Goal: Information Seeking & Learning: Learn about a topic

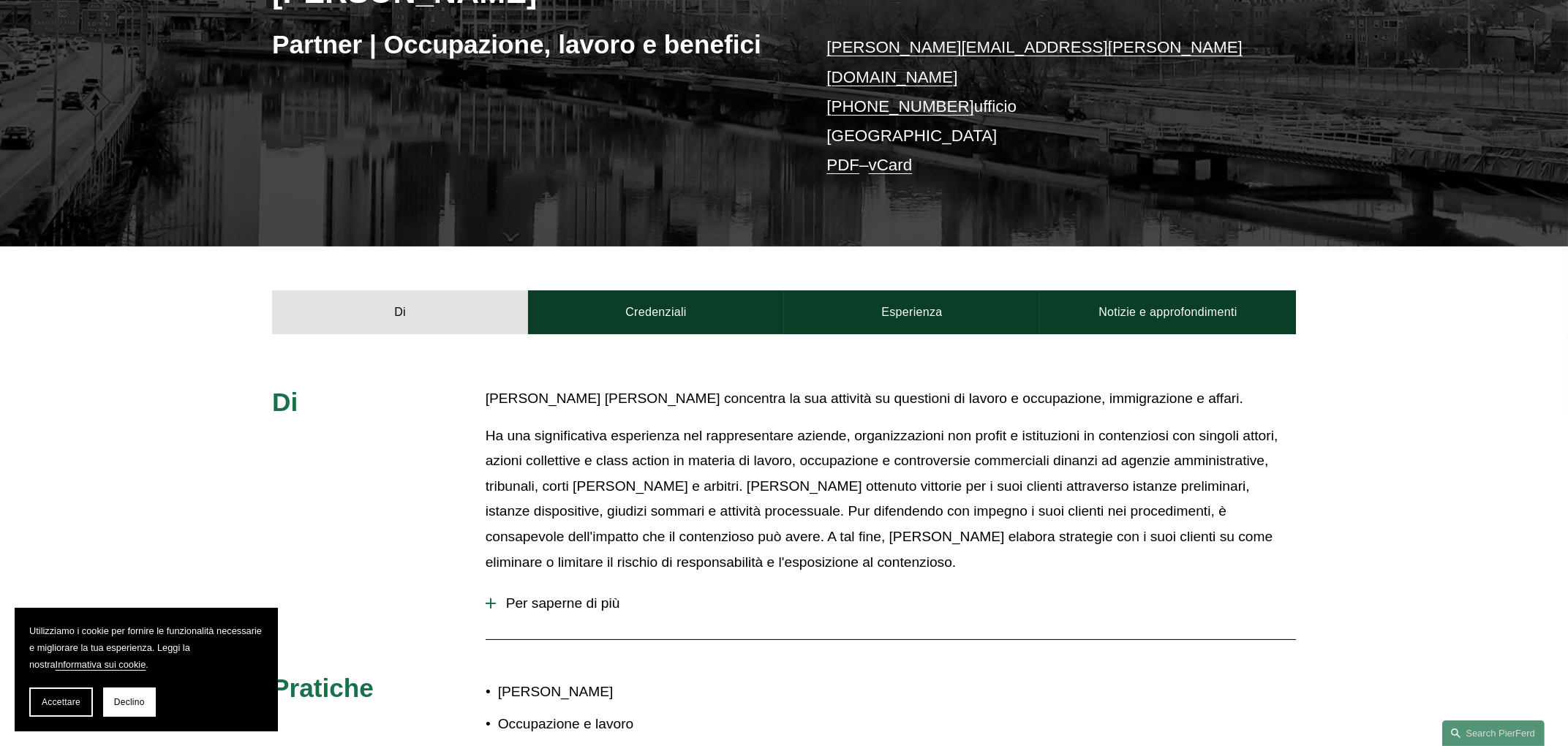
scroll to position [274, 0]
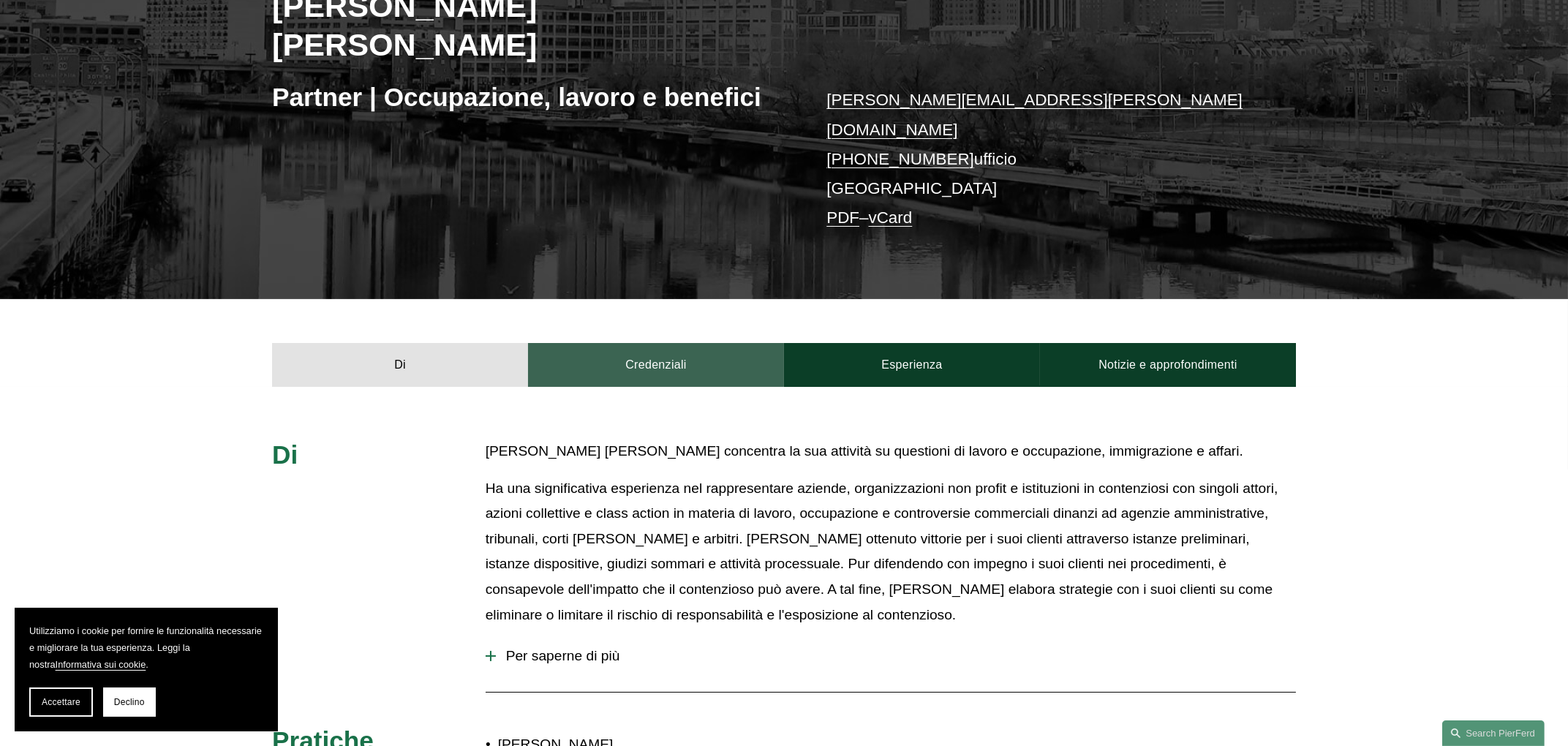
click at [651, 343] on link "Credenziali" at bounding box center [656, 365] width 256 height 44
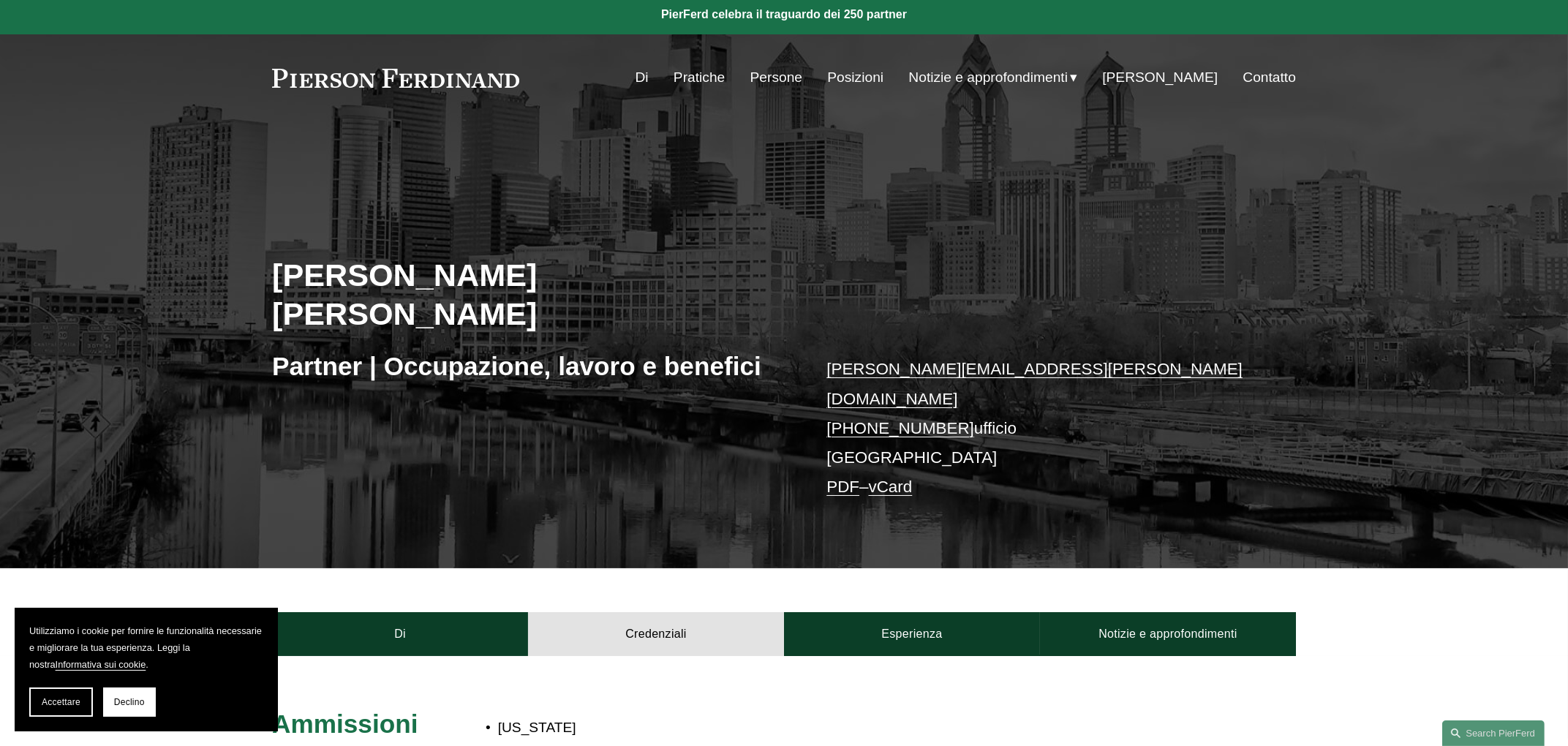
scroll to position [0, 0]
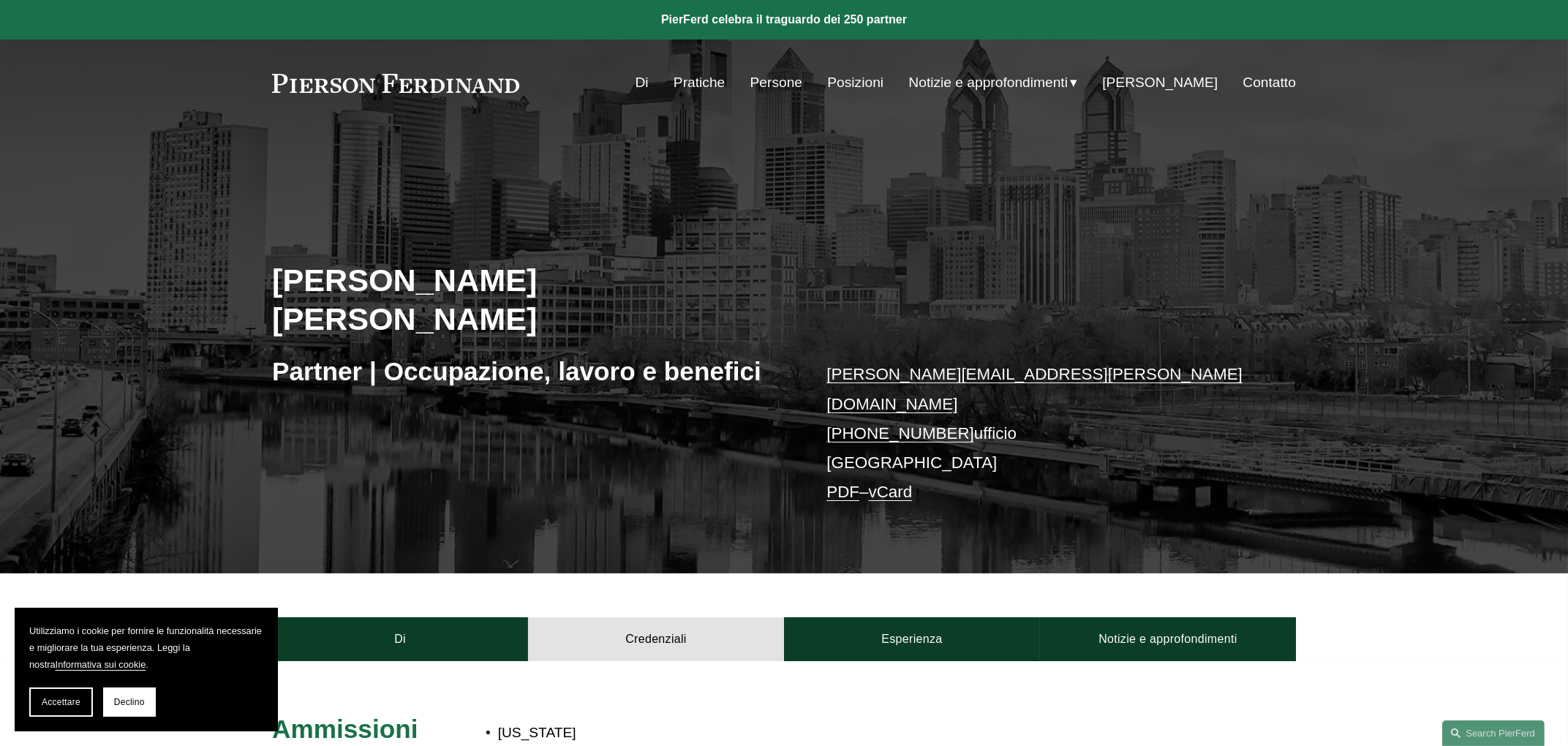
click at [725, 89] on font "Pratiche" at bounding box center [699, 82] width 52 height 15
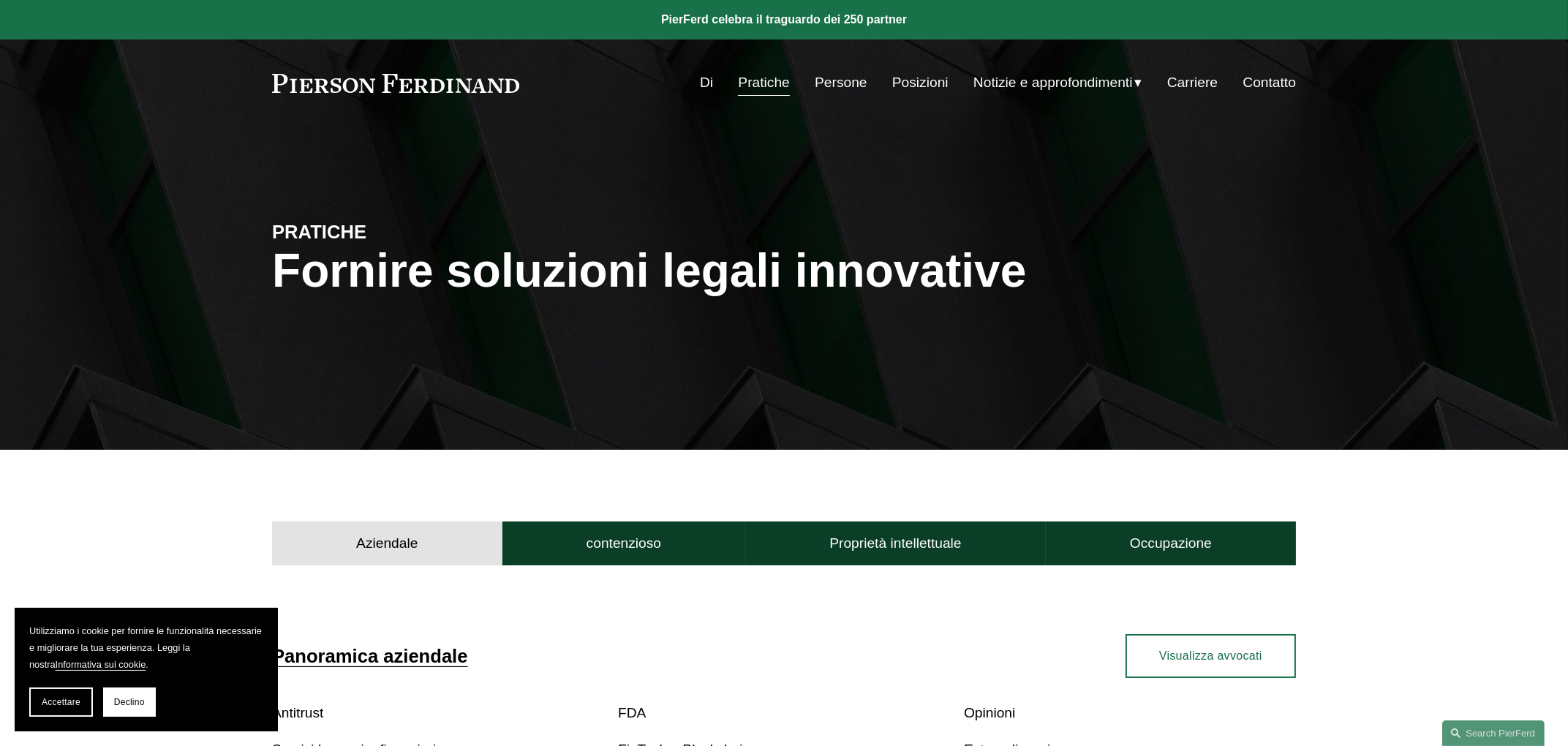
click at [446, 85] on link at bounding box center [395, 83] width 247 height 19
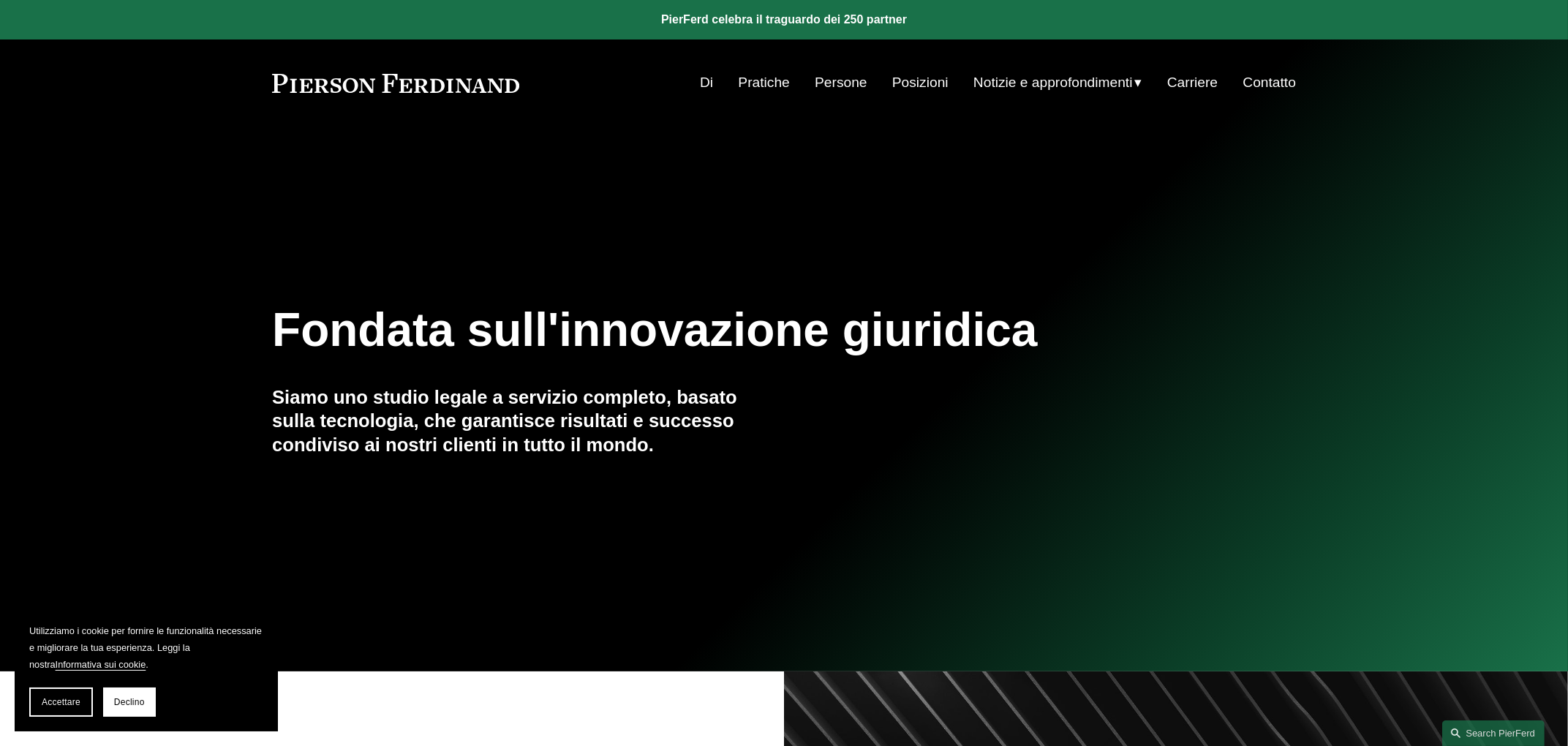
click at [919, 92] on font "Posizioni" at bounding box center [919, 82] width 56 height 25
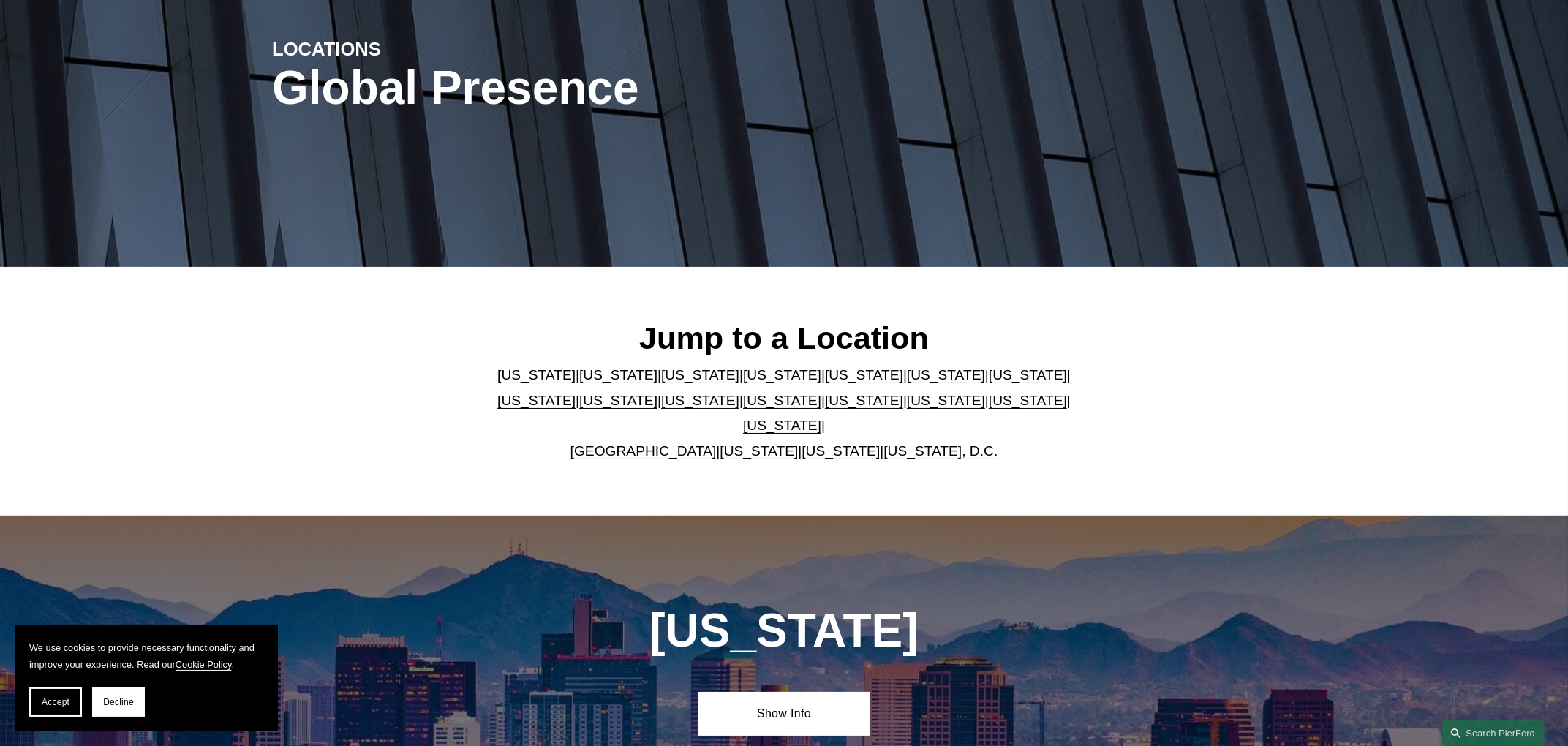
scroll to position [183, 0]
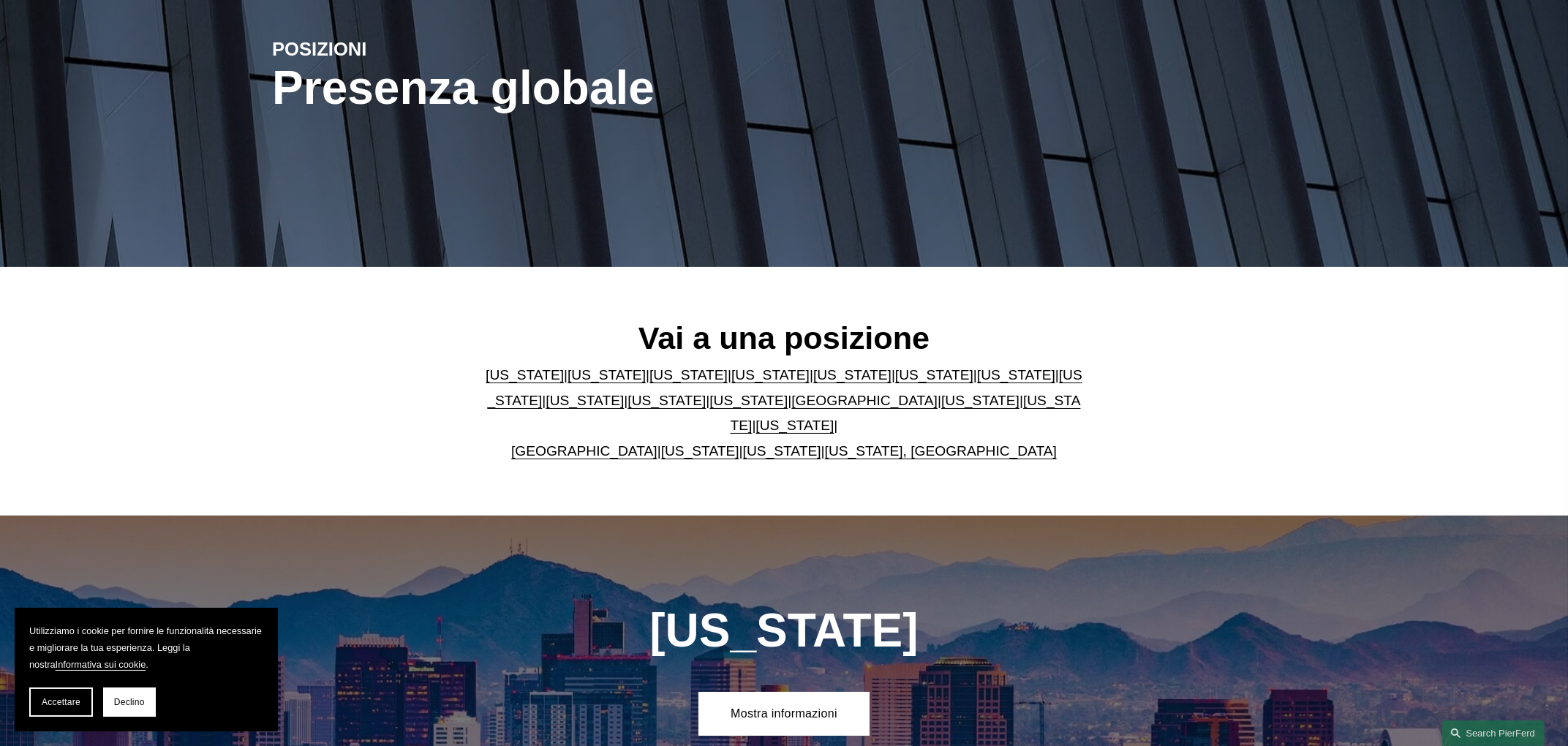
click at [657, 445] on font "Regno Unito" at bounding box center [584, 451] width 146 height 15
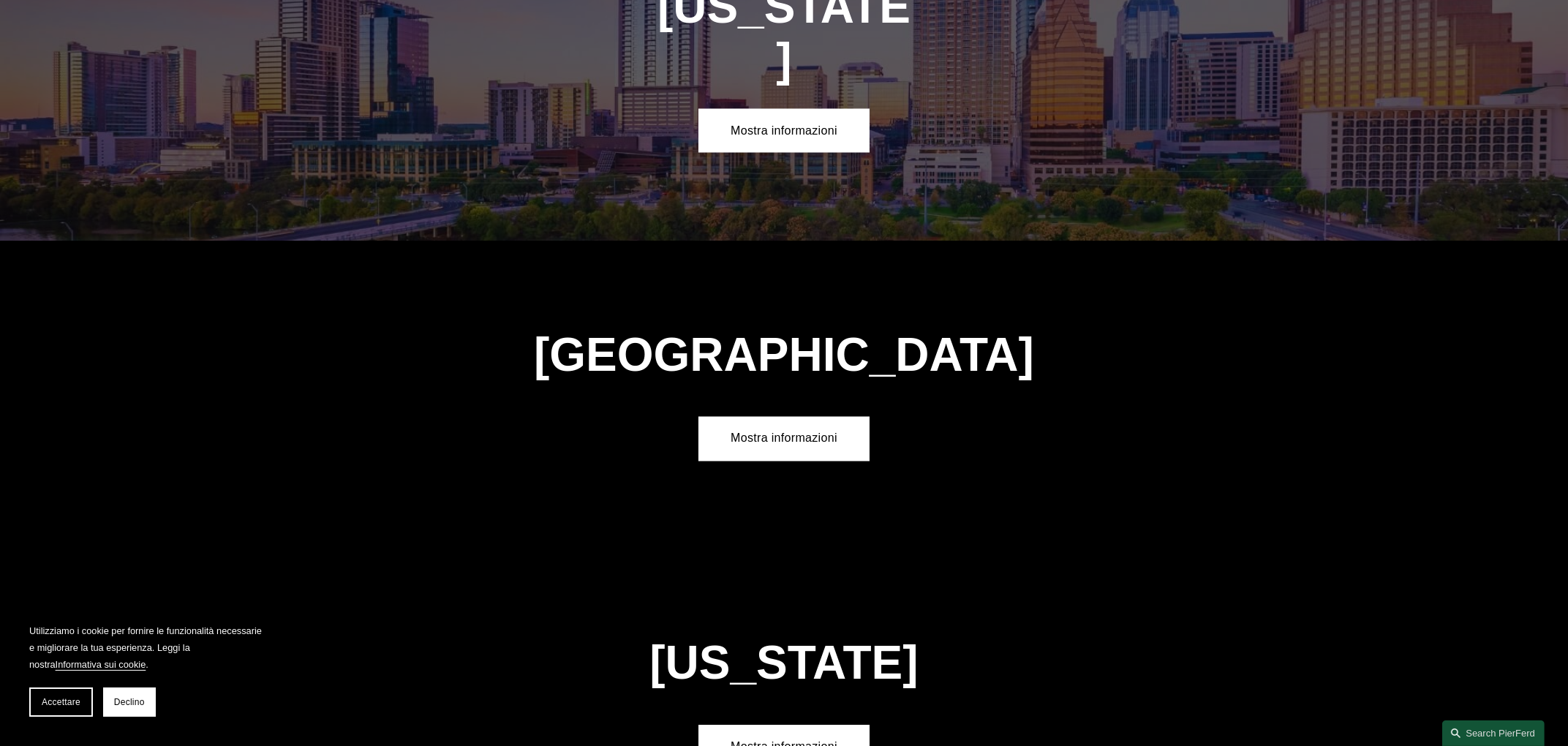
scroll to position [5323, 0]
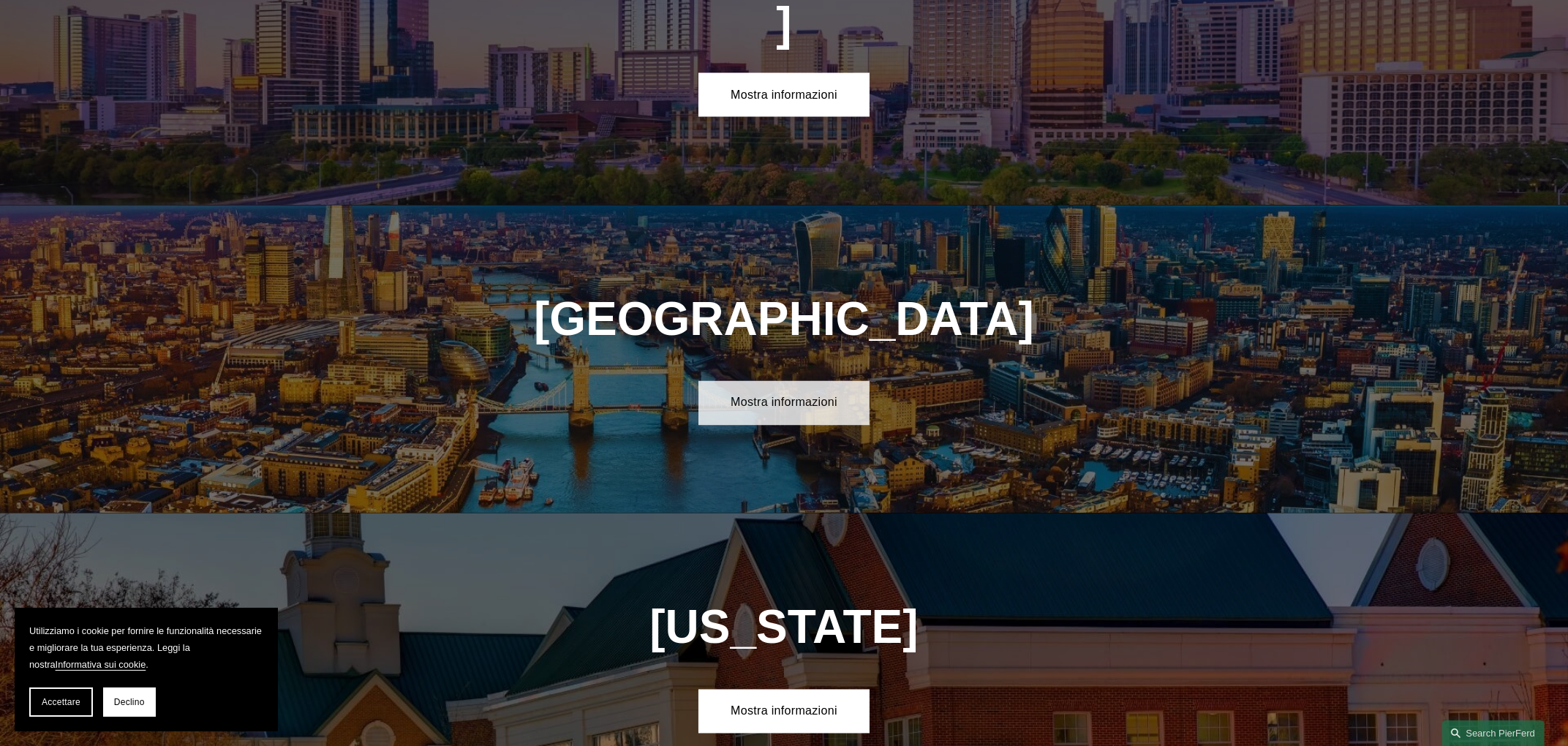
click at [815, 381] on link "Mostra informazioni" at bounding box center [783, 403] width 170 height 44
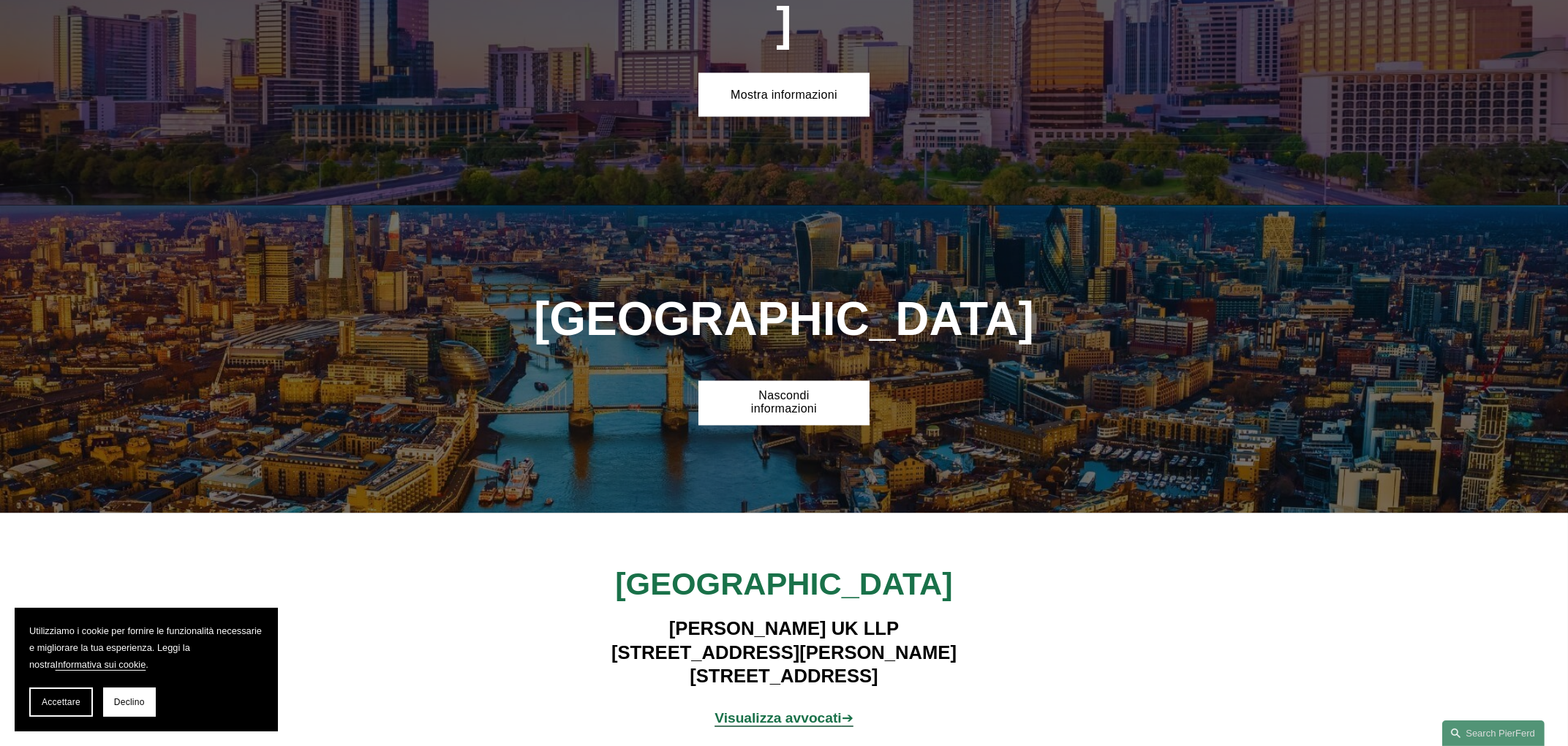
click at [773, 711] on font "Visualizza avvocati" at bounding box center [778, 719] width 127 height 15
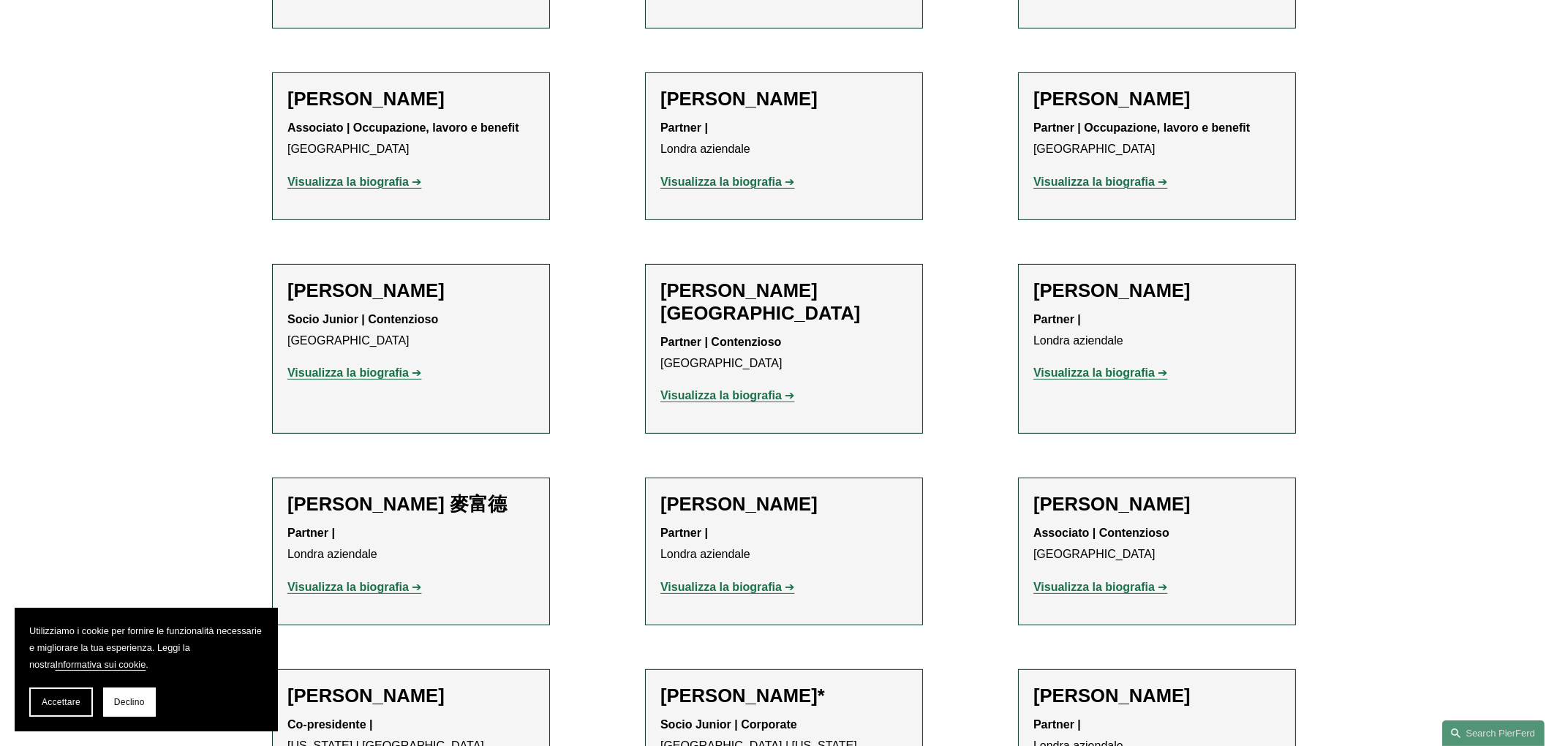
scroll to position [1098, 0]
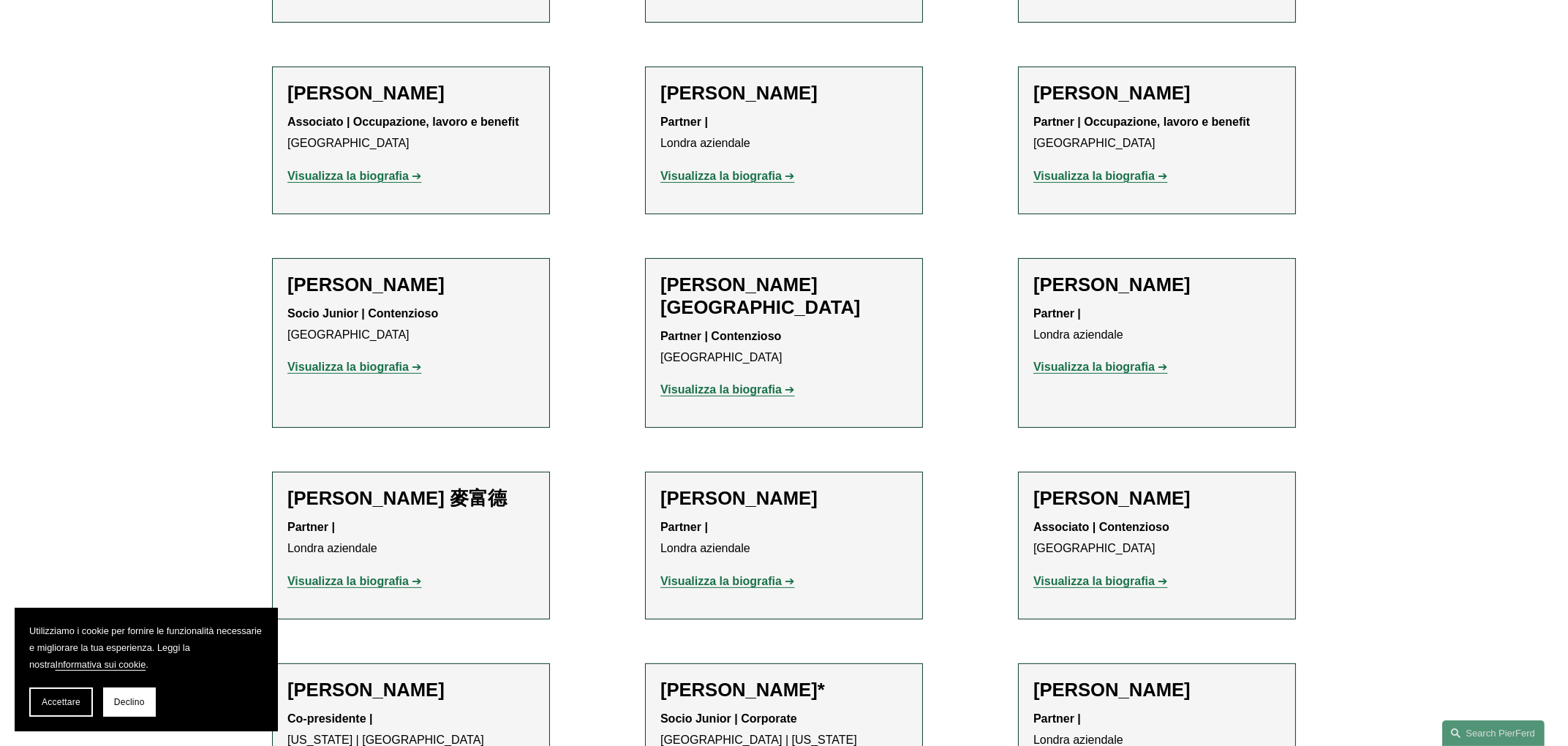
click at [317, 169] on font "Visualizza la biografia" at bounding box center [348, 176] width 122 height 12
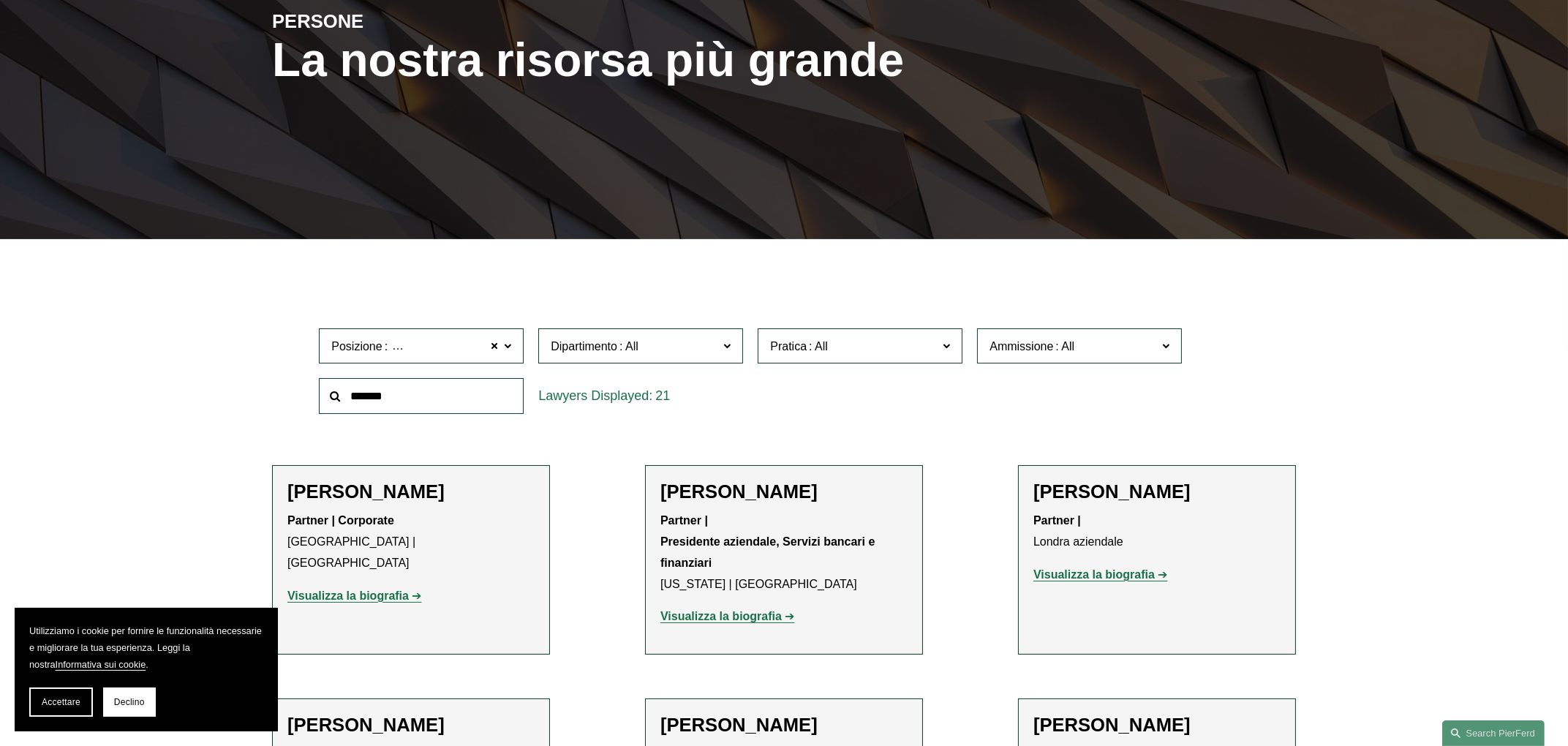
scroll to position [0, 0]
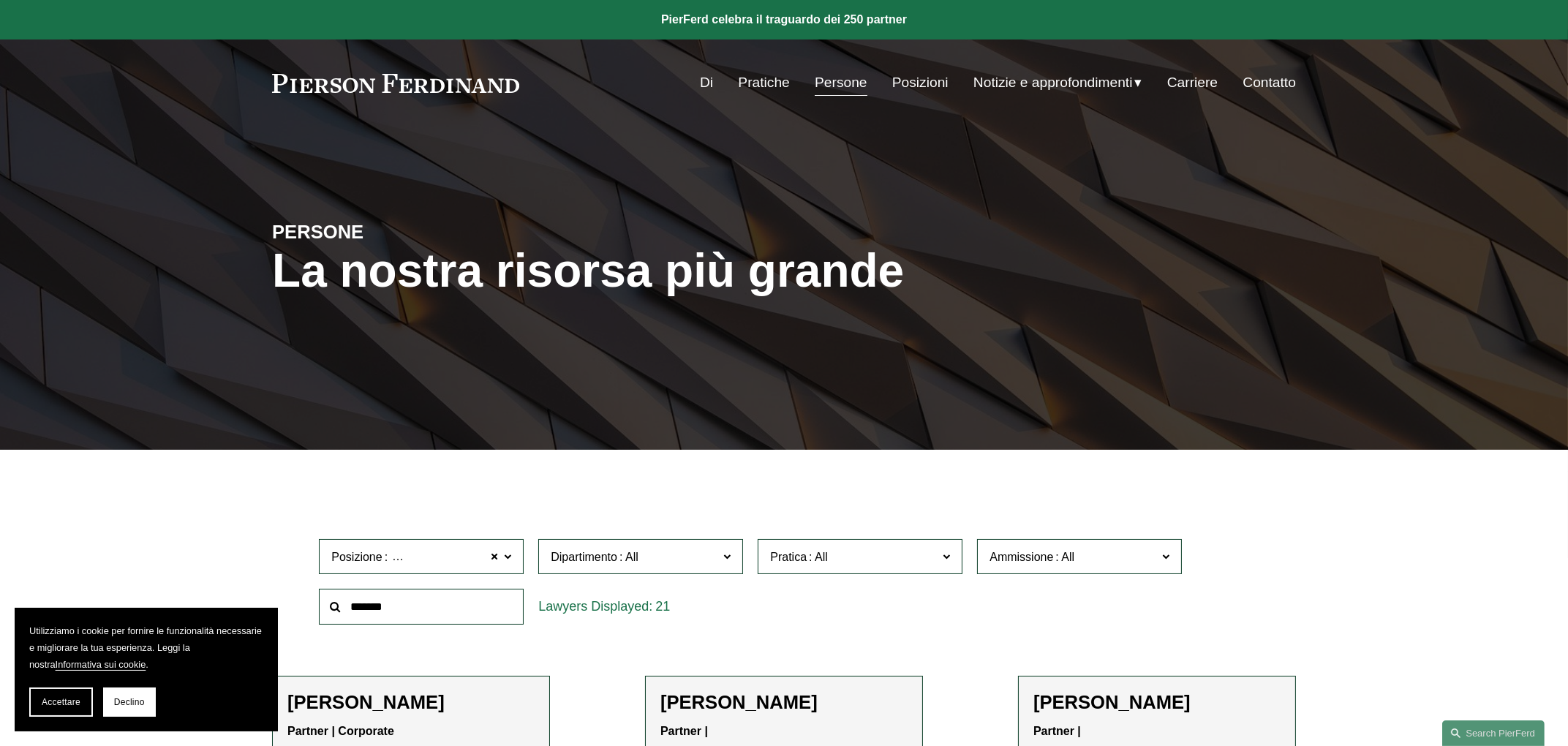
click at [1048, 561] on font "Ammissione" at bounding box center [1021, 557] width 64 height 12
drag, startPoint x: 1027, startPoint y: 697, endPoint x: 1027, endPoint y: 705, distance: 8.0
click at [0, 0] on font "Virginia" at bounding box center [0, 0] width 0 height 0
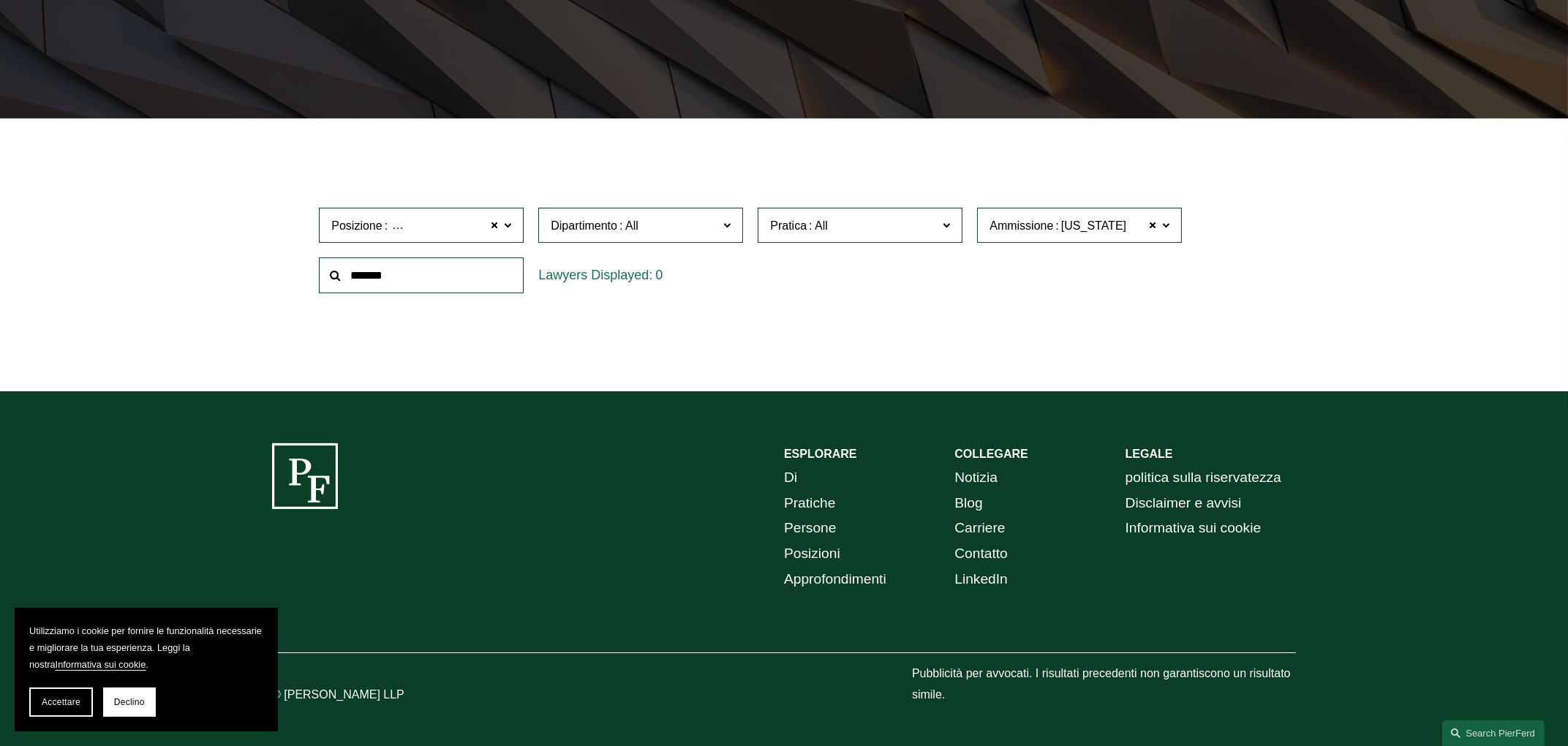
scroll to position [345, 0]
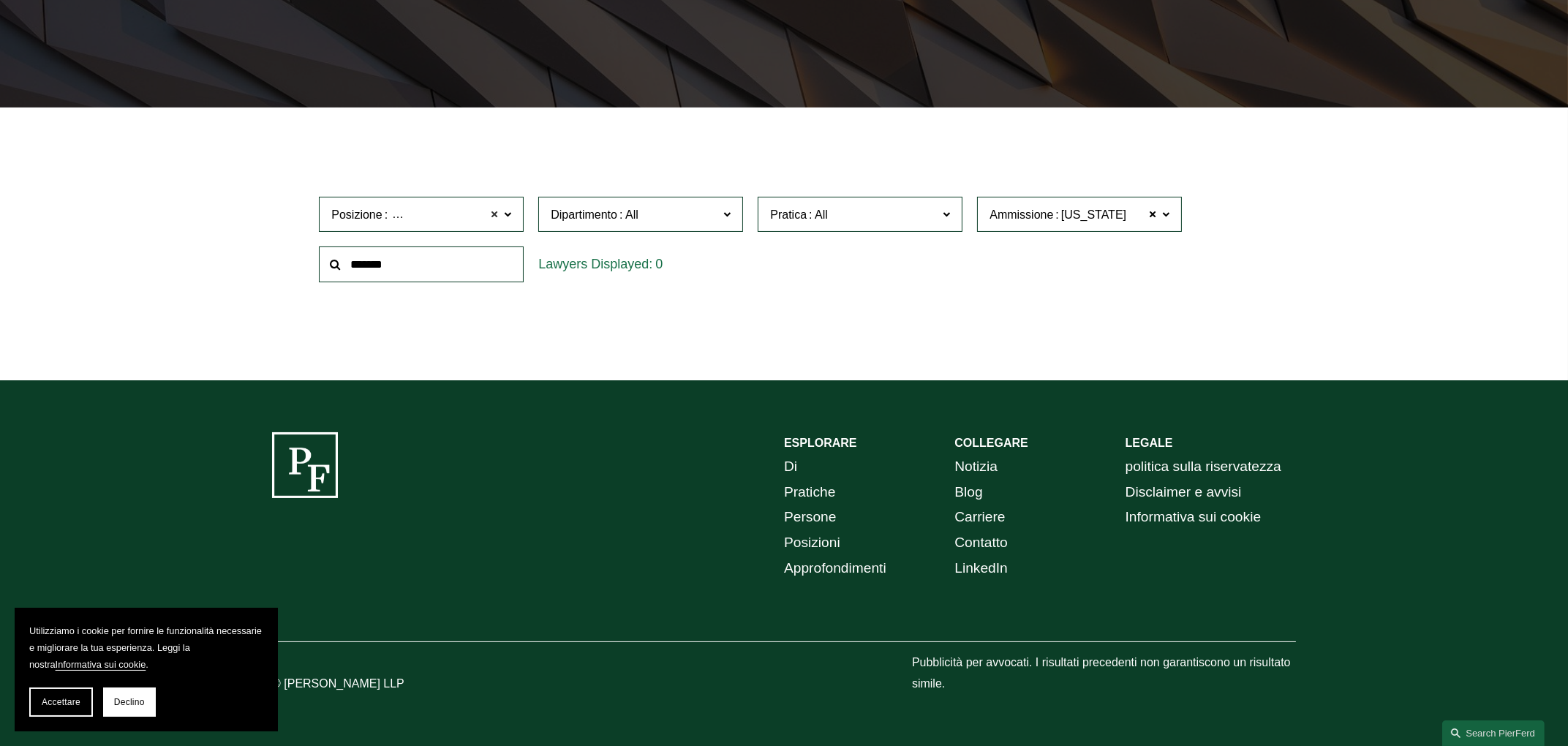
click at [497, 209] on span at bounding box center [494, 214] width 8 height 19
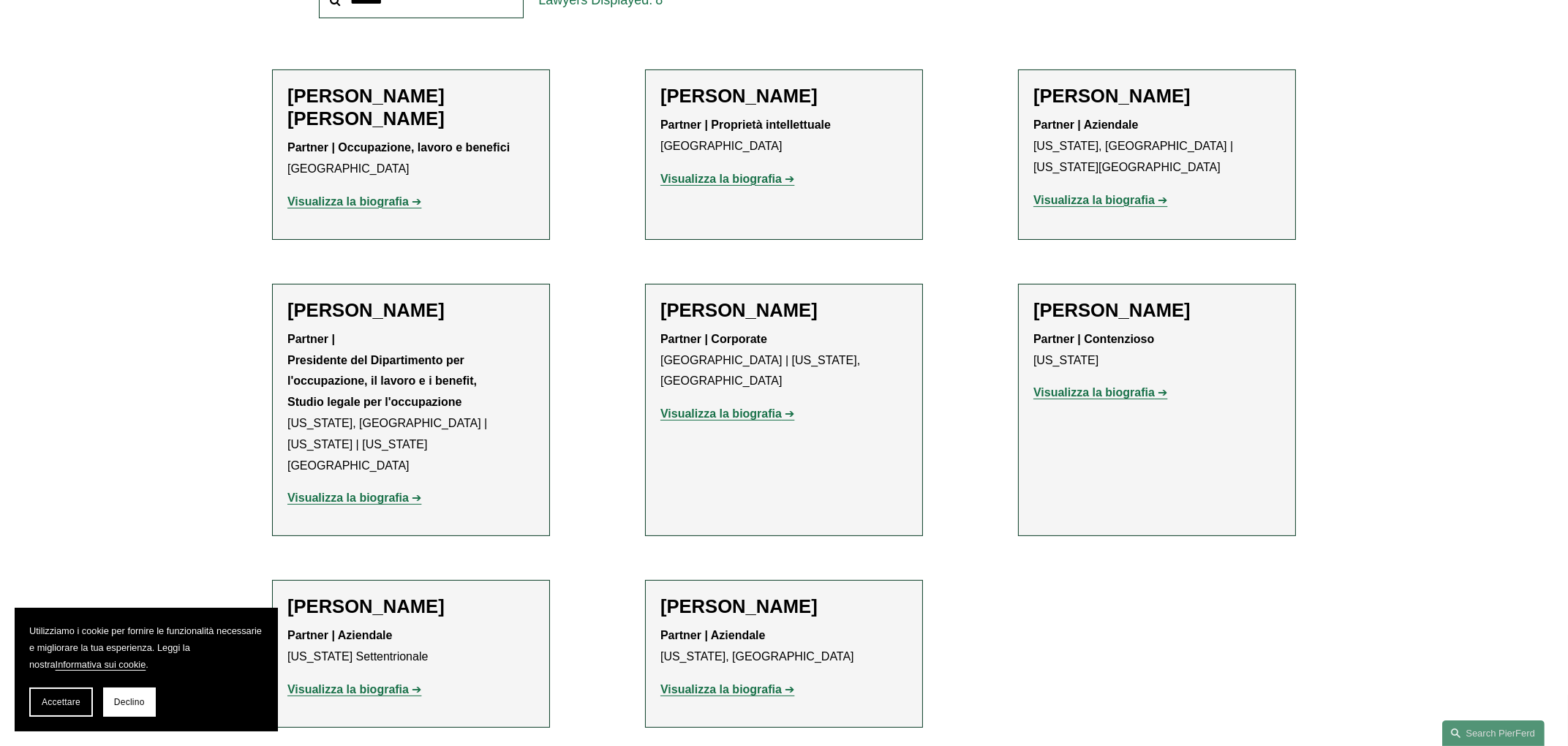
scroll to position [619, 0]
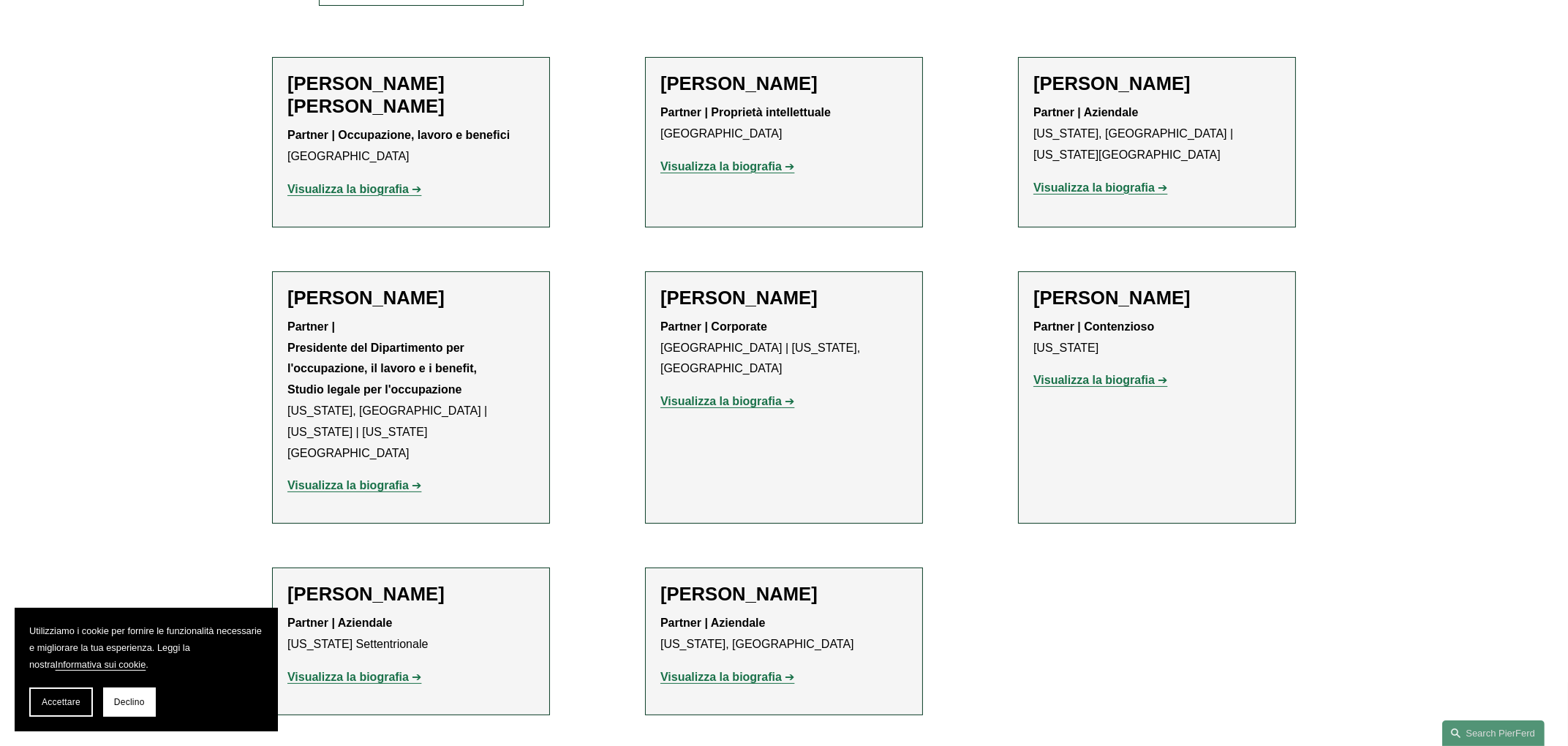
click at [1076, 380] on font "Visualizza la biografia" at bounding box center [1094, 380] width 122 height 12
click at [1086, 384] on font "Visualizza la biografia" at bounding box center [1094, 380] width 122 height 12
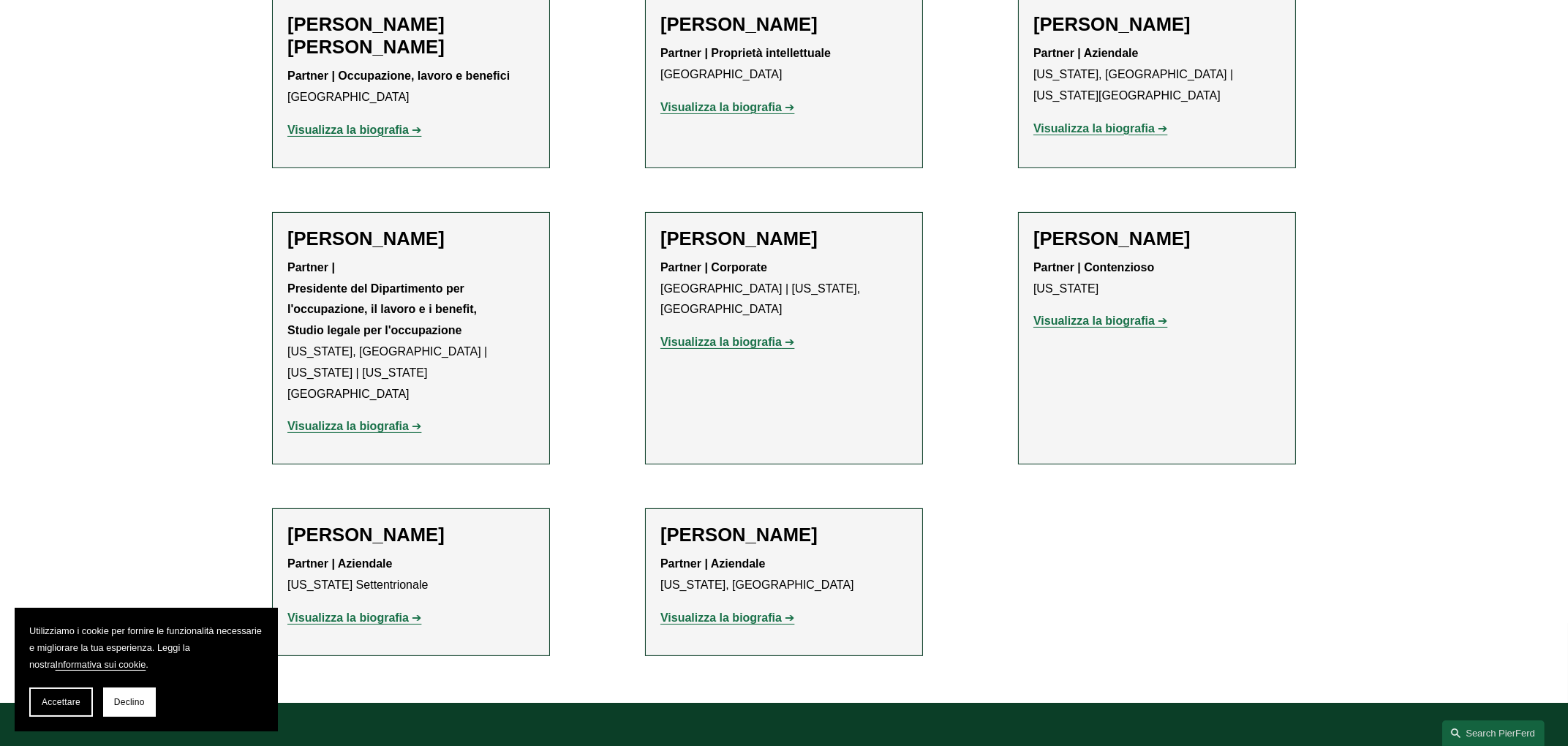
scroll to position [711, 0]
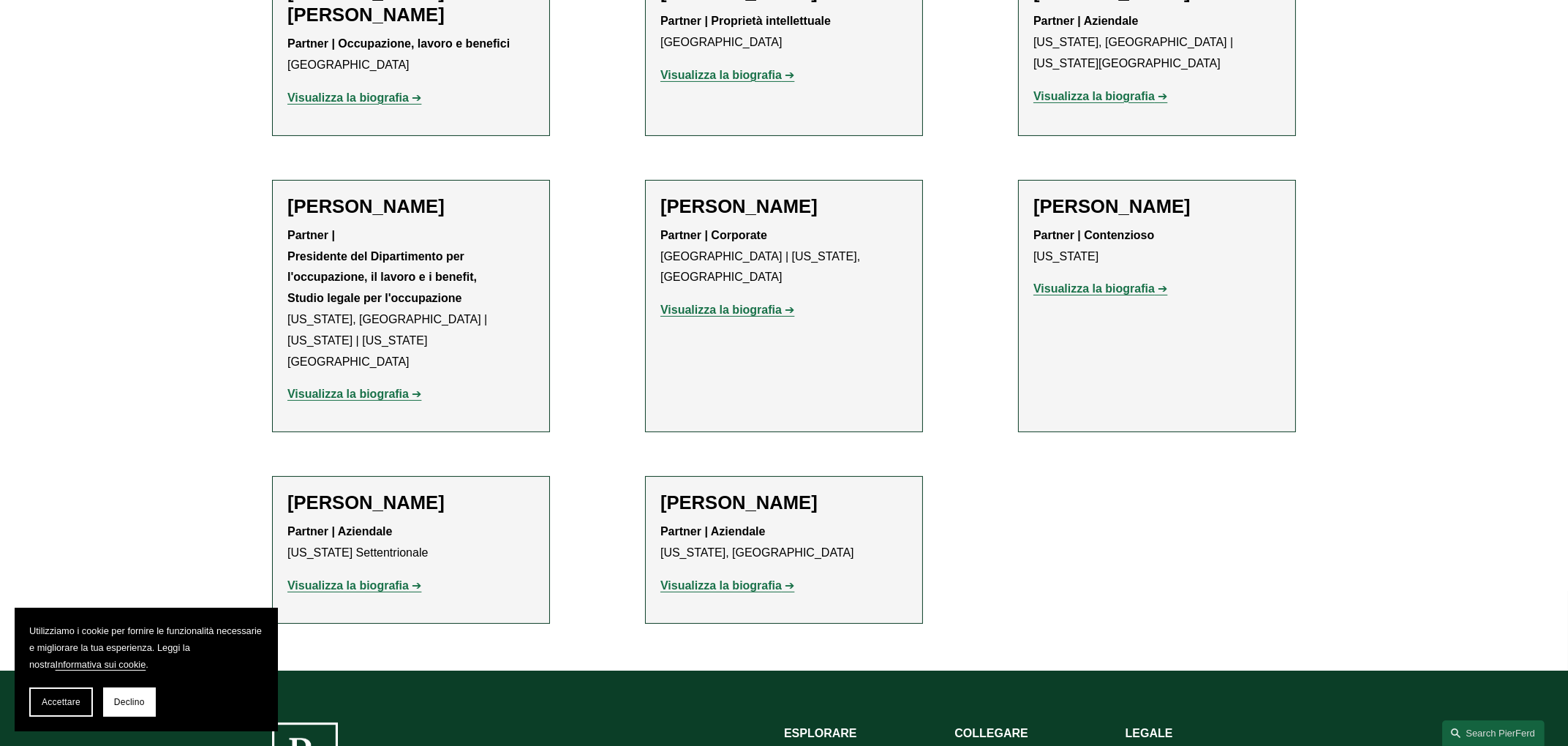
click at [1115, 287] on font "Visualizza la biografia" at bounding box center [1094, 289] width 122 height 12
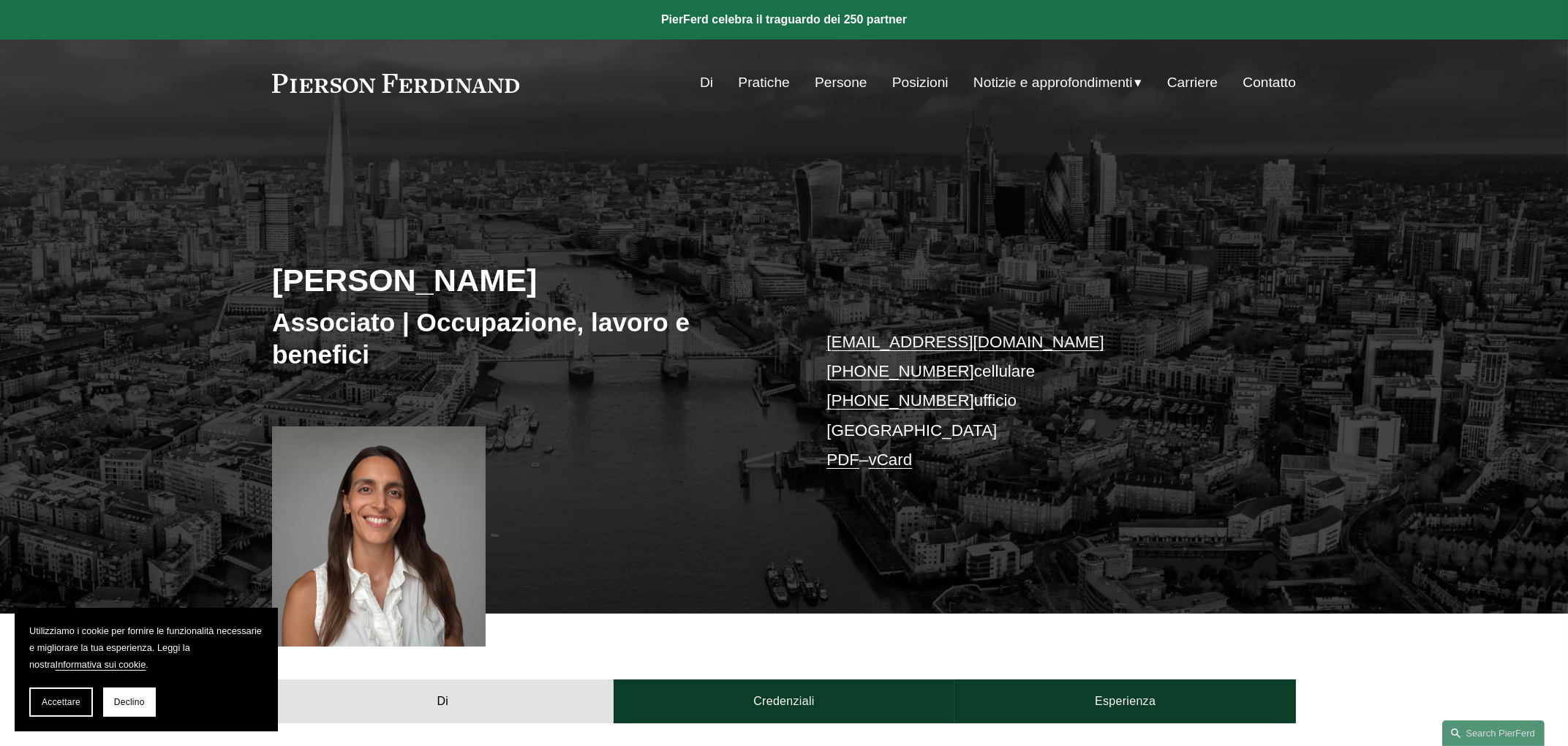
click at [839, 469] on p "[EMAIL_ADDRESS][DOMAIN_NAME] [PHONE_NUMBER] cellulare [PHONE_NUMBER] ufficio [G…" at bounding box center [1039, 402] width 426 height 148
click at [838, 454] on font "PDF" at bounding box center [842, 460] width 33 height 18
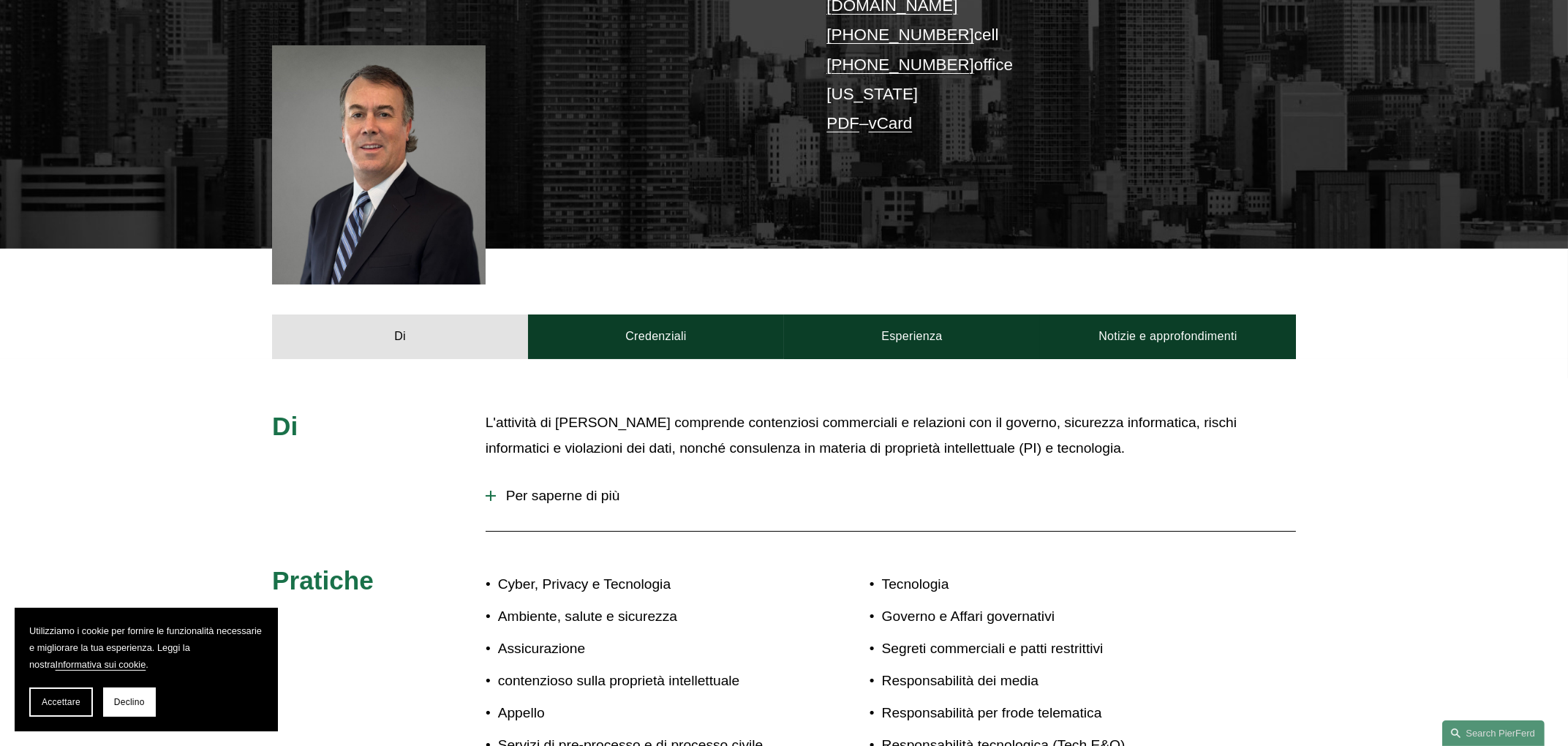
scroll to position [92, 0]
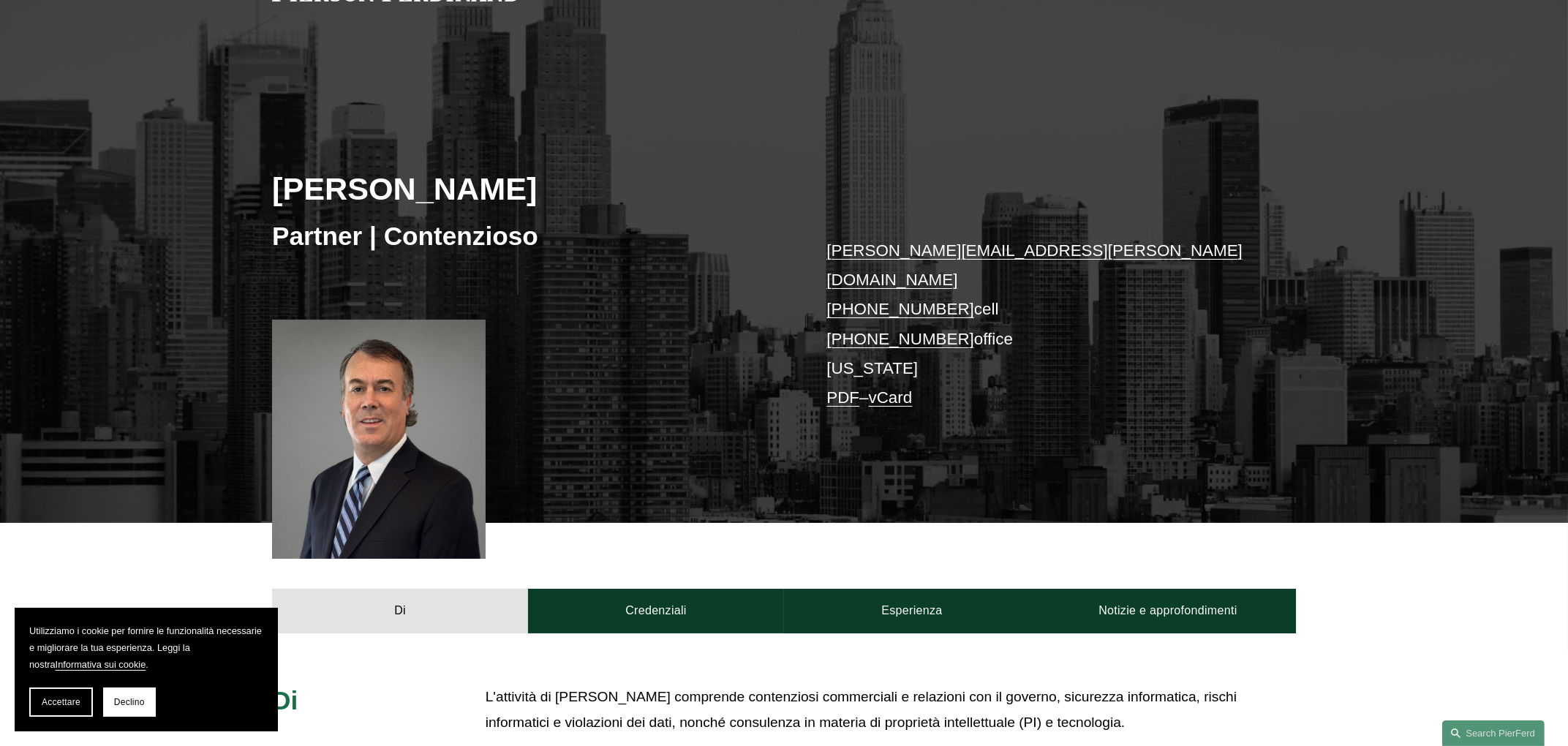
click at [846, 389] on font "PDF" at bounding box center [842, 398] width 33 height 18
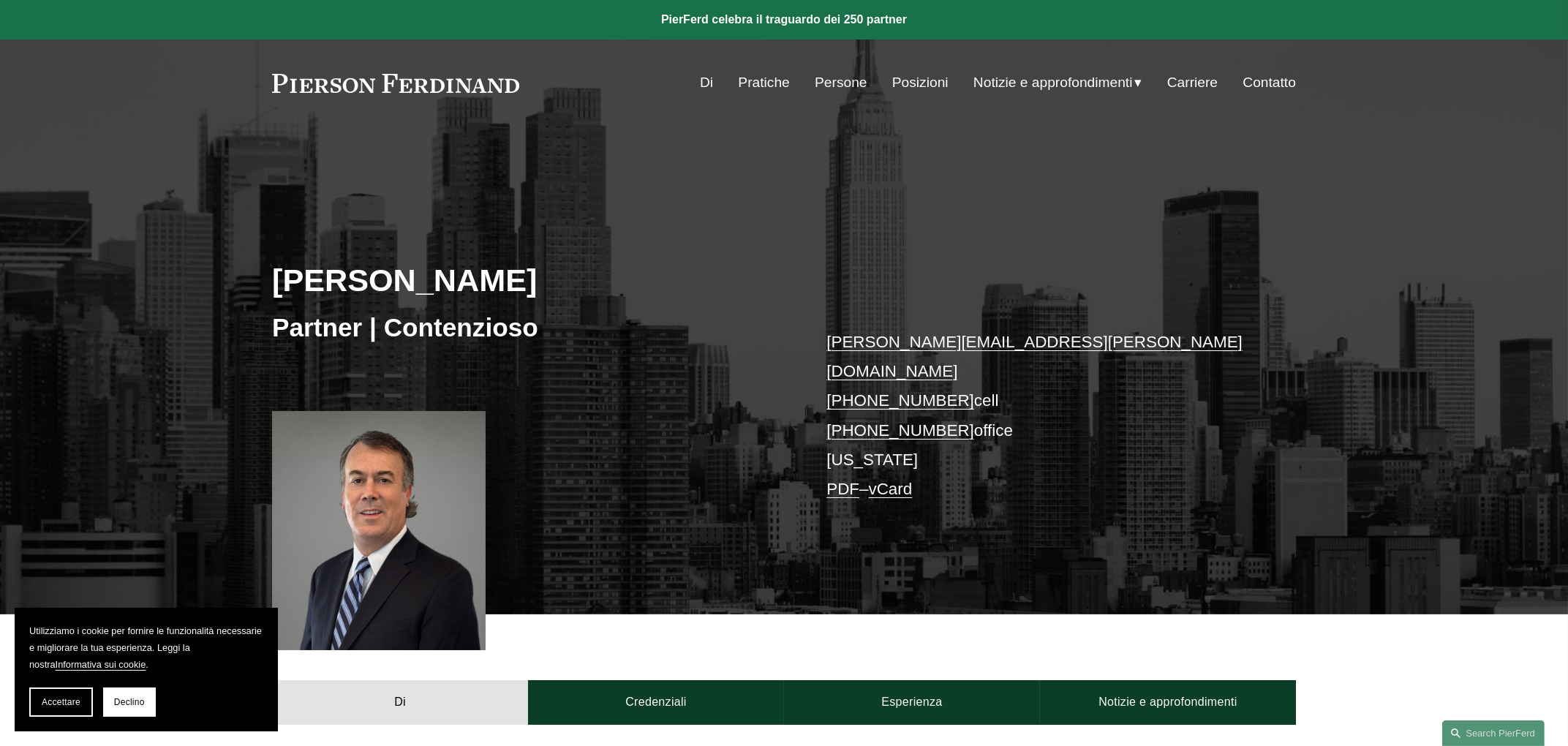
click at [802, 18] on link at bounding box center [784, 19] width 1568 height 39
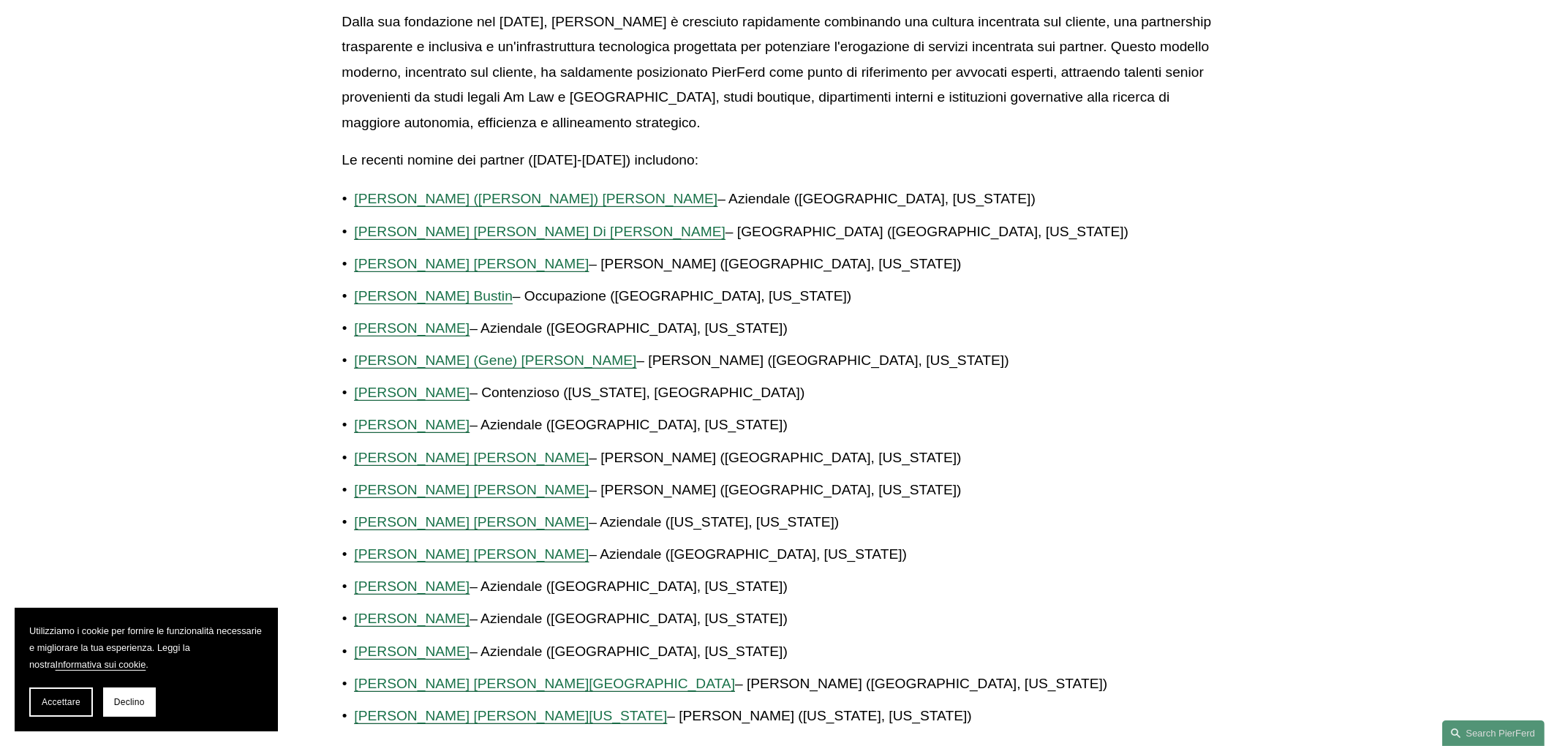
scroll to position [915, 0]
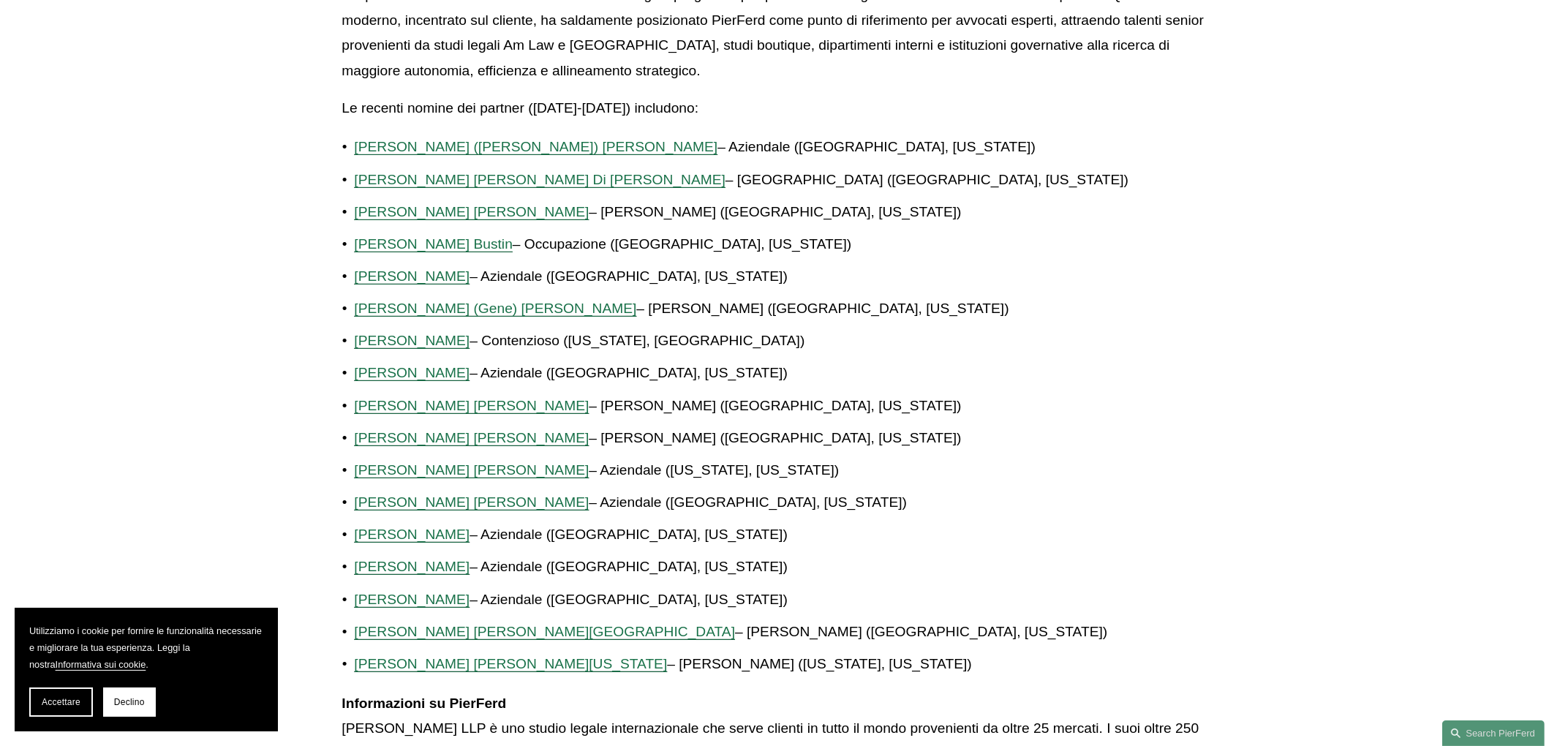
click at [523, 169] on p "Giovanni D. Antonucci Di Cesare – Lavoro (Philadelphia, Pennsylvania)" at bounding box center [789, 180] width 872 height 25
click at [522, 175] on font "Giovanni D. Antonucci Di Cesare" at bounding box center [539, 179] width 372 height 15
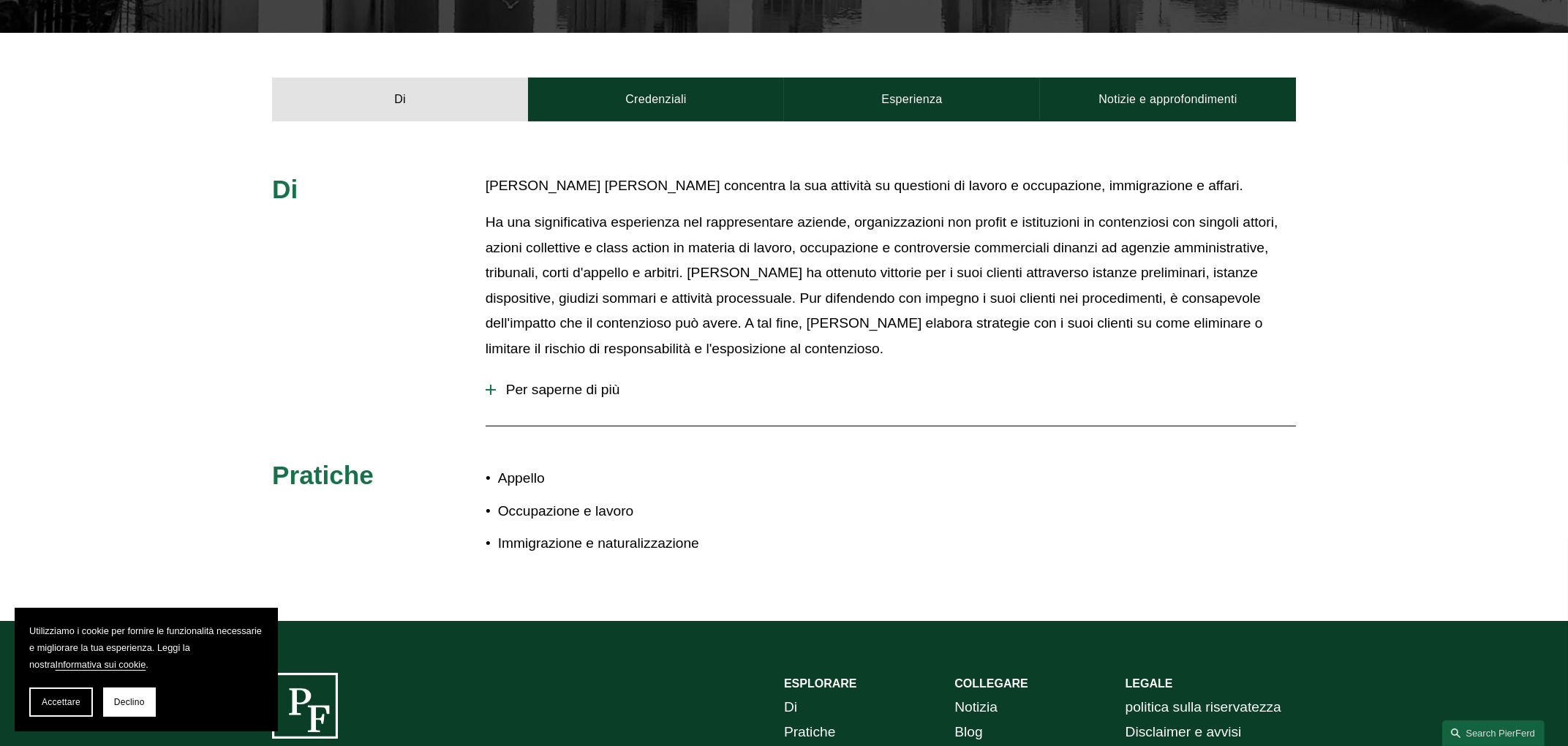
scroll to position [549, 0]
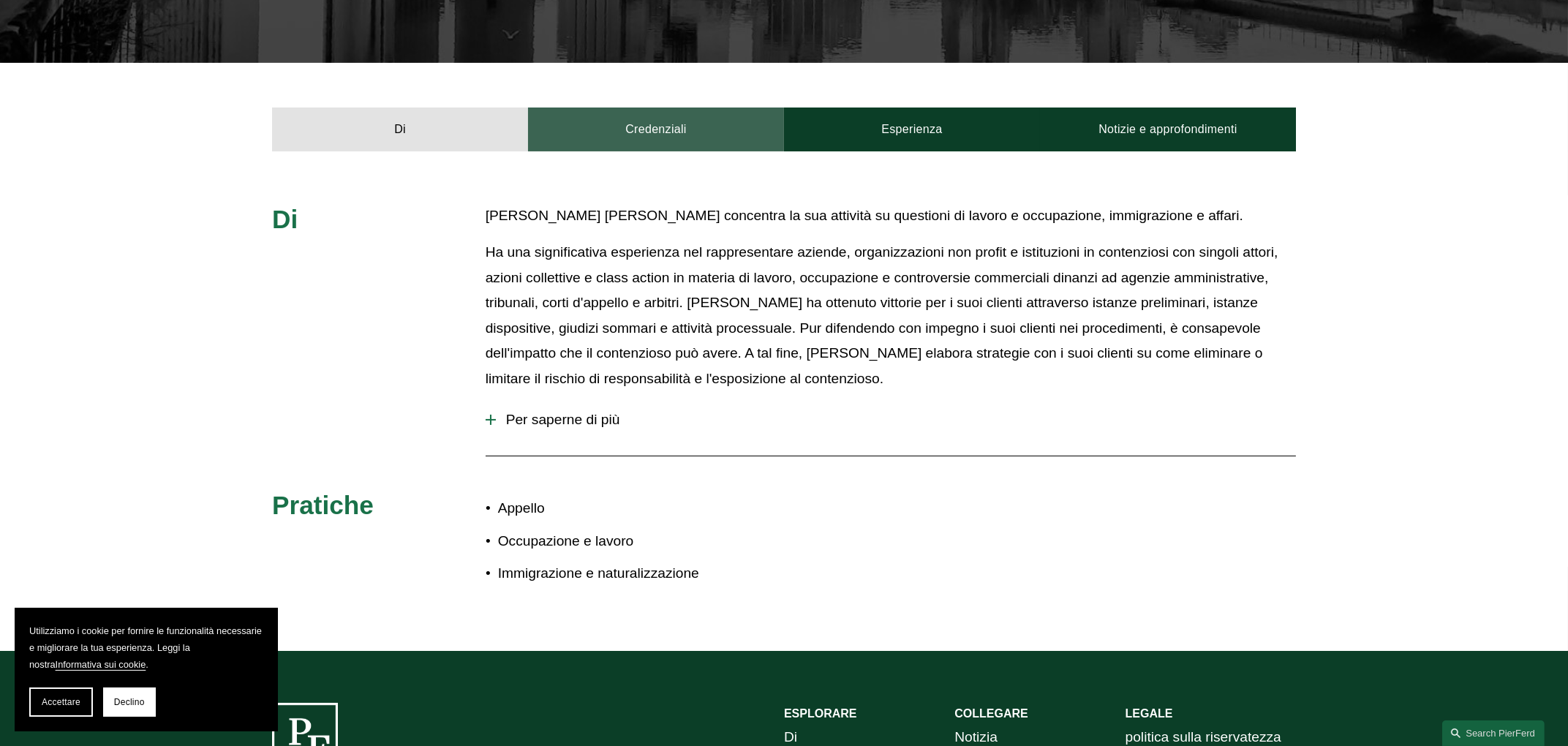
click at [674, 123] on font "Credenziali" at bounding box center [656, 129] width 62 height 12
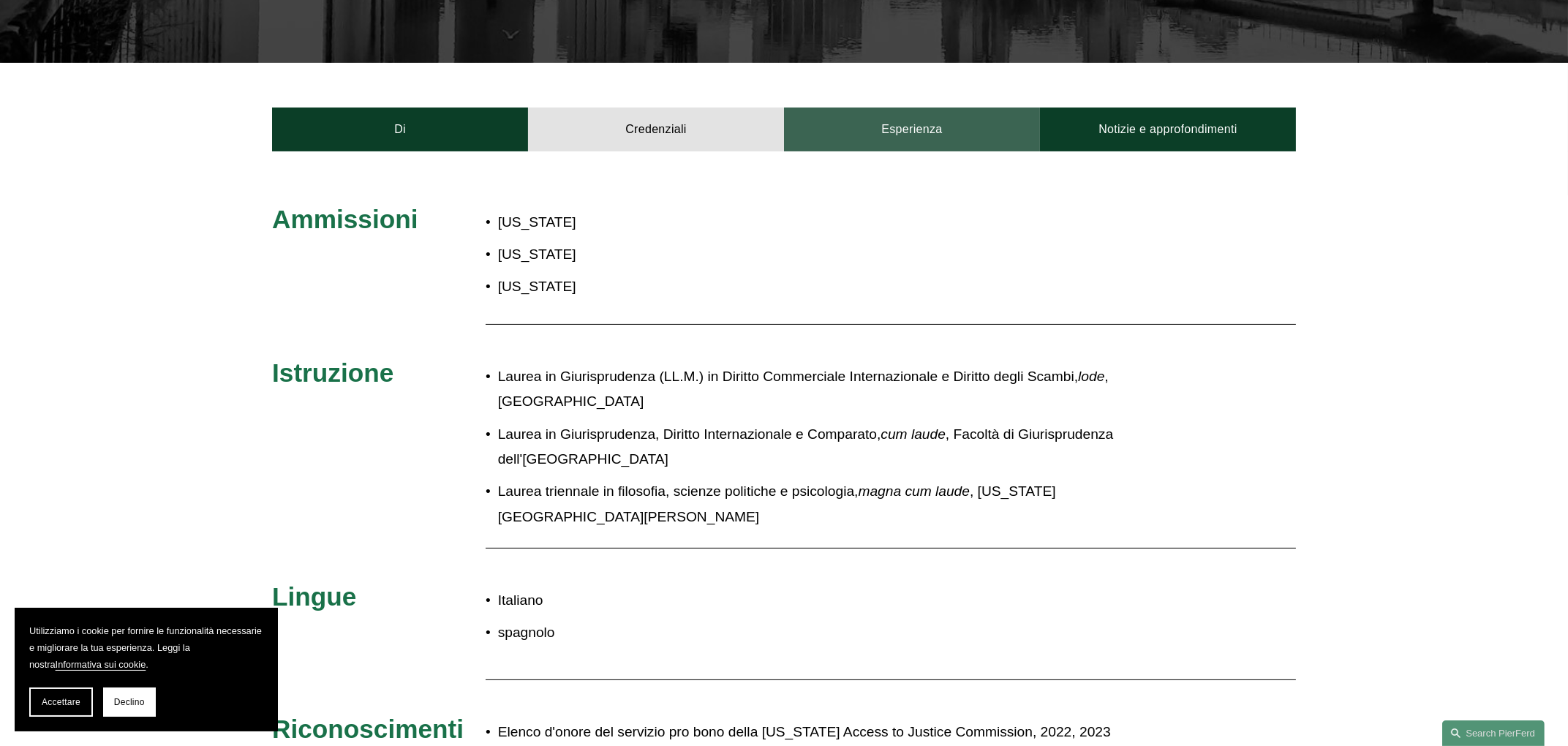
click at [854, 108] on link "Esperienza" at bounding box center [912, 129] width 256 height 44
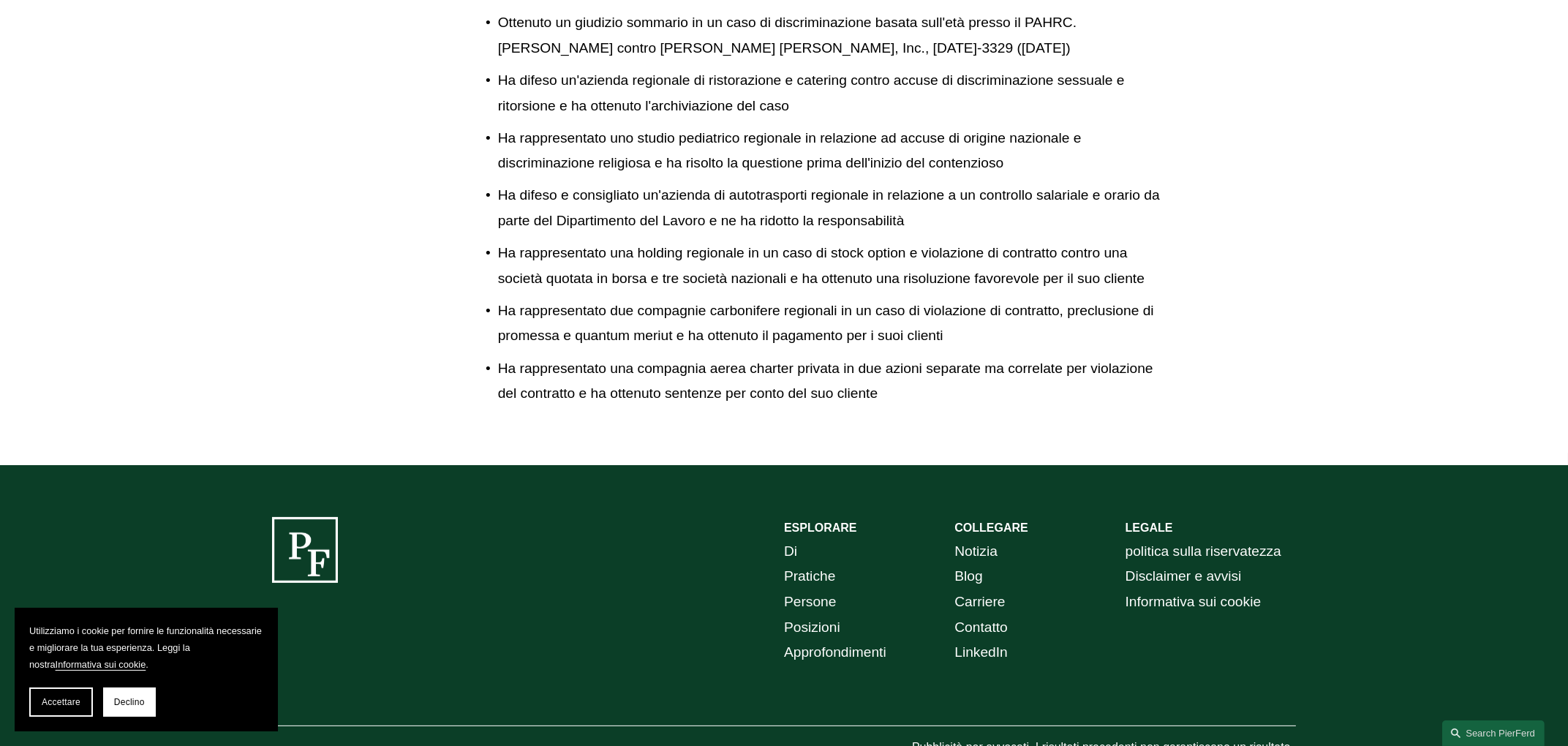
scroll to position [851, 0]
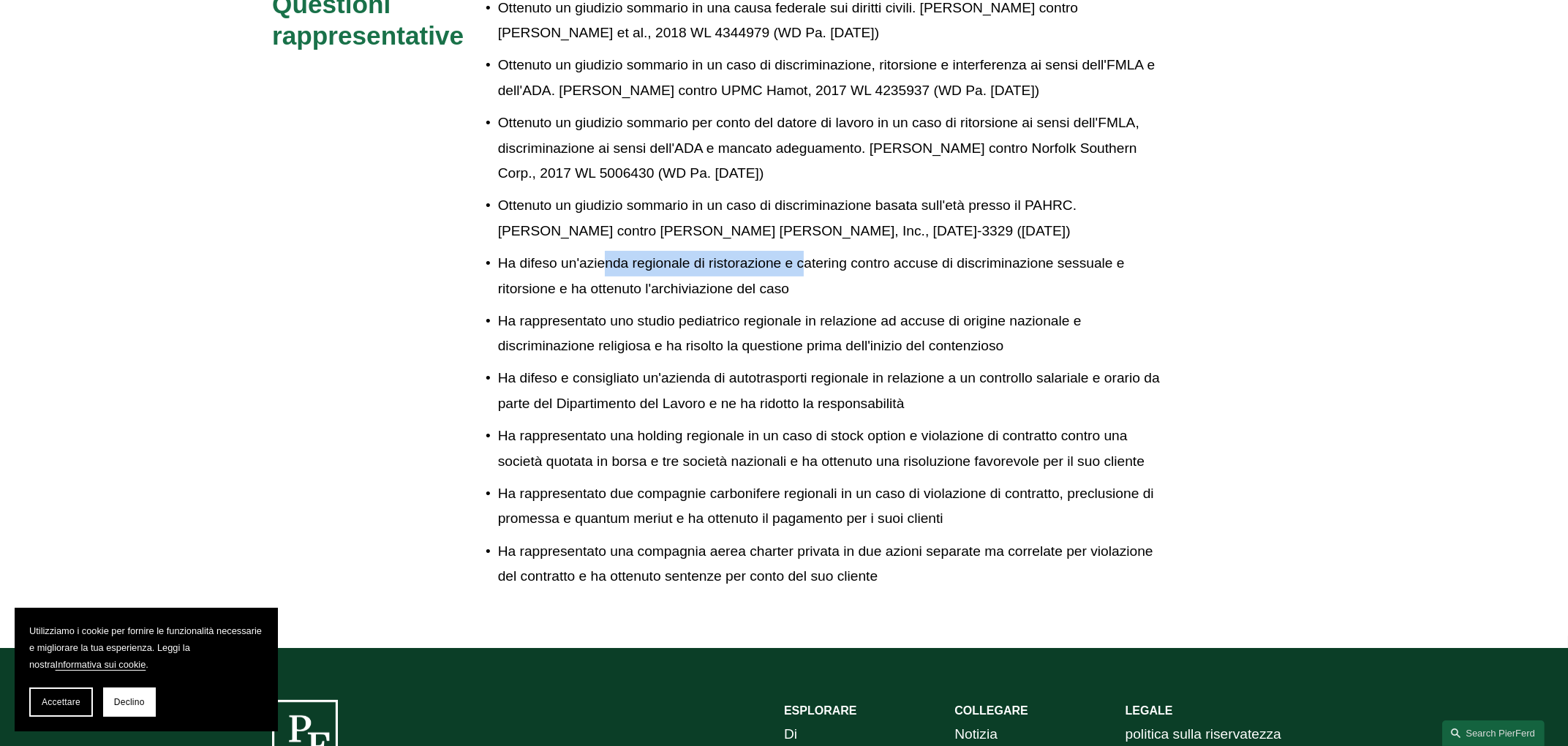
drag, startPoint x: 691, startPoint y: 174, endPoint x: 802, endPoint y: 177, distance: 111.0
click at [802, 256] on font "Ha difeso un'azienda regionale di ristorazione e catering contro accuse di disc…" at bounding box center [812, 276] width 630 height 41
drag, startPoint x: 825, startPoint y: 176, endPoint x: 976, endPoint y: 170, distance: 151.1
click at [976, 256] on font "Ha difeso un'azienda regionale di ristorazione e catering contro accuse di disc…" at bounding box center [812, 276] width 630 height 41
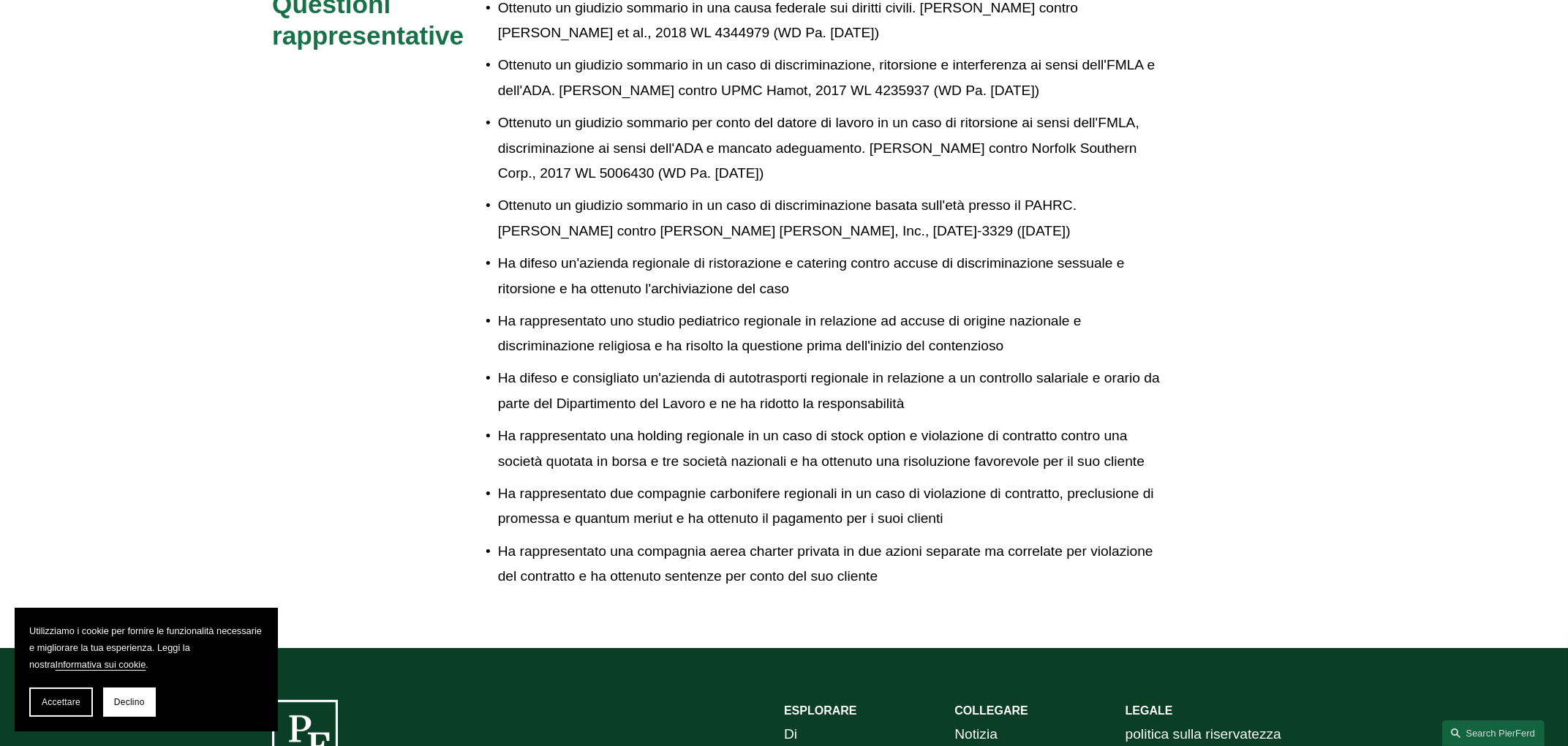
click at [949, 251] on p "Ha difeso un'azienda regionale di ristorazione e catering contro accuse di disc…" at bounding box center [832, 276] width 670 height 51
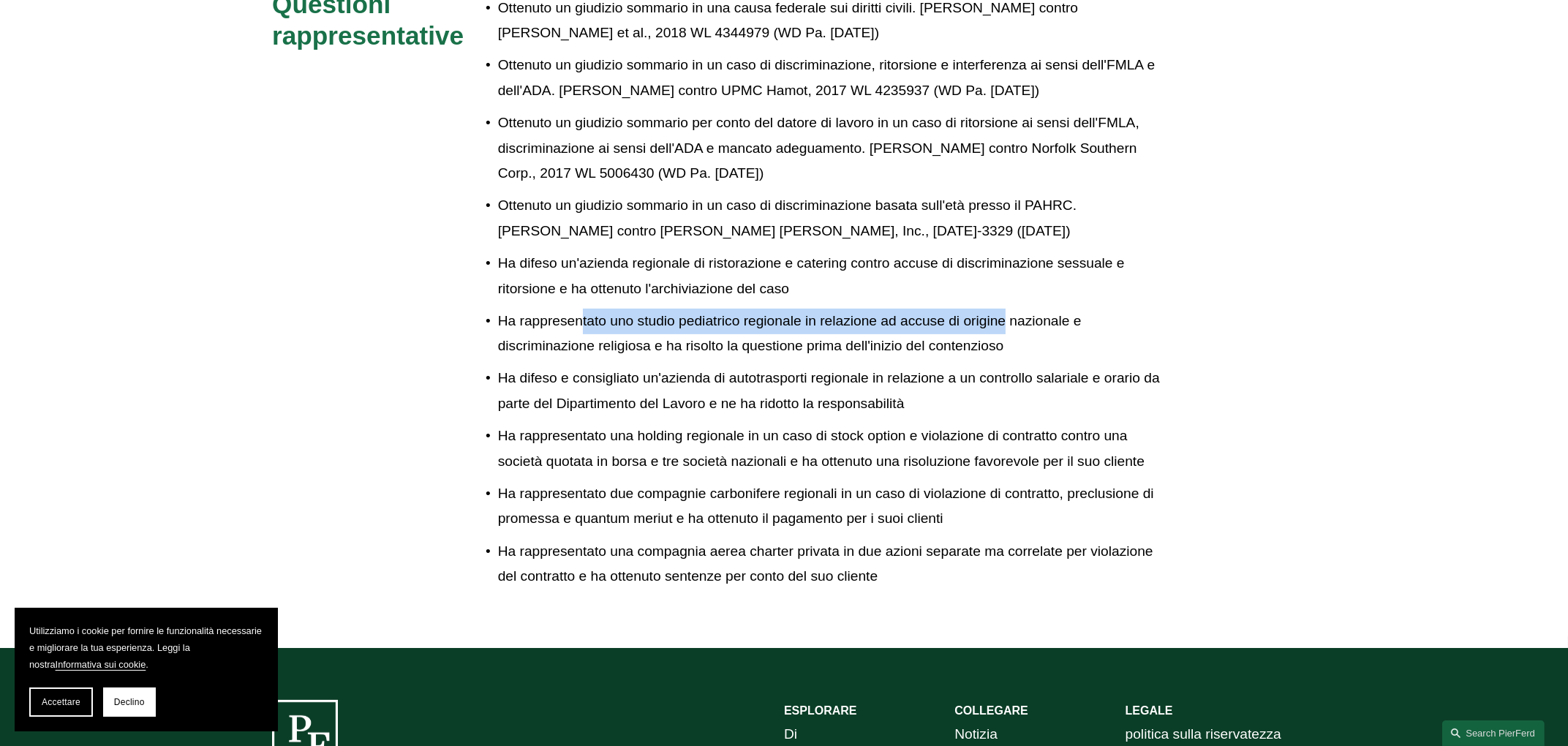
drag, startPoint x: 579, startPoint y: 226, endPoint x: 965, endPoint y: 259, distance: 387.4
click at [1004, 313] on font "Ha rappresentato uno studio pediatrico regionale in relazione ad accuse di orig…" at bounding box center [791, 333] width 587 height 41
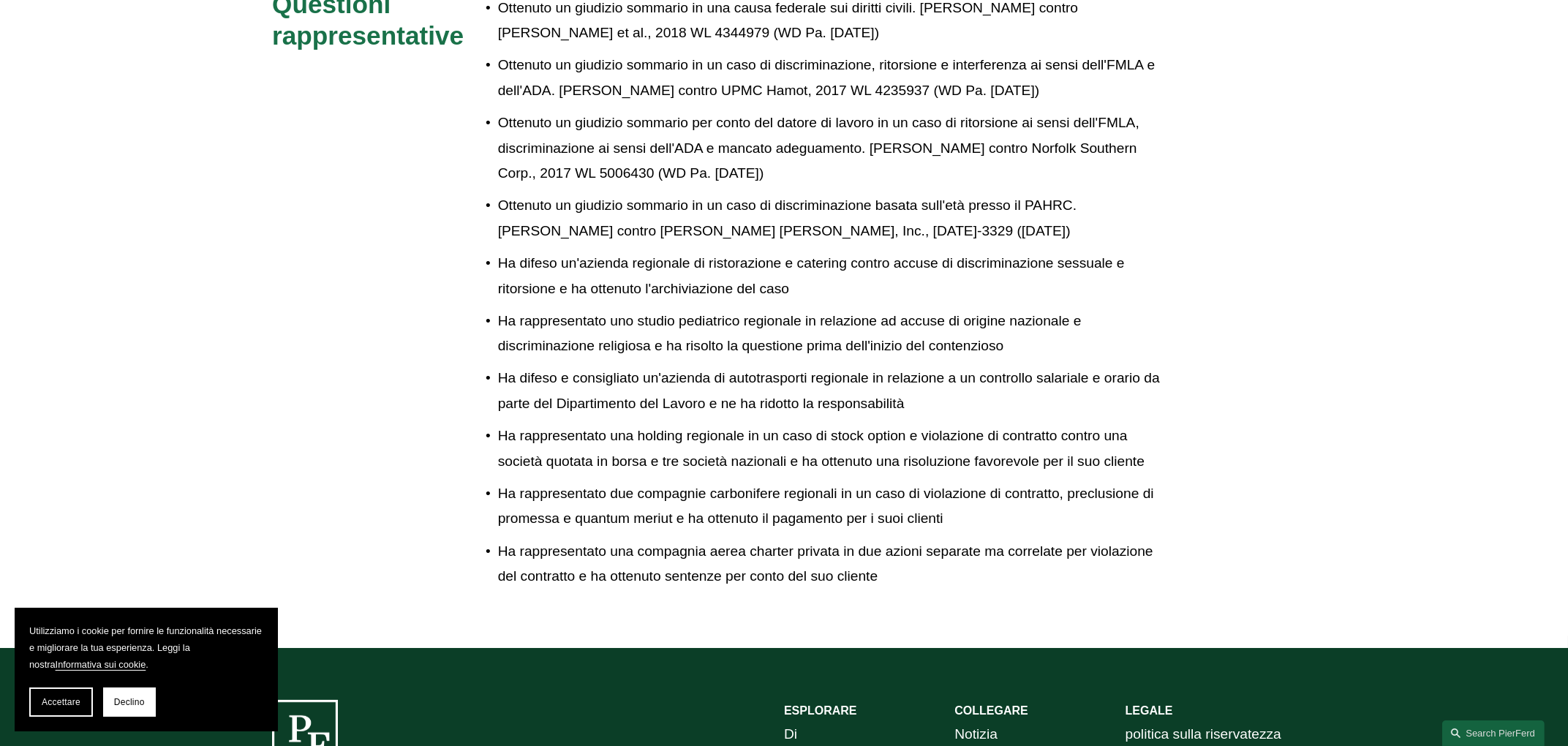
click at [874, 370] on font "Ha difeso e consigliato un'azienda di autotrasporti regionale in relazione a un…" at bounding box center [830, 390] width 666 height 41
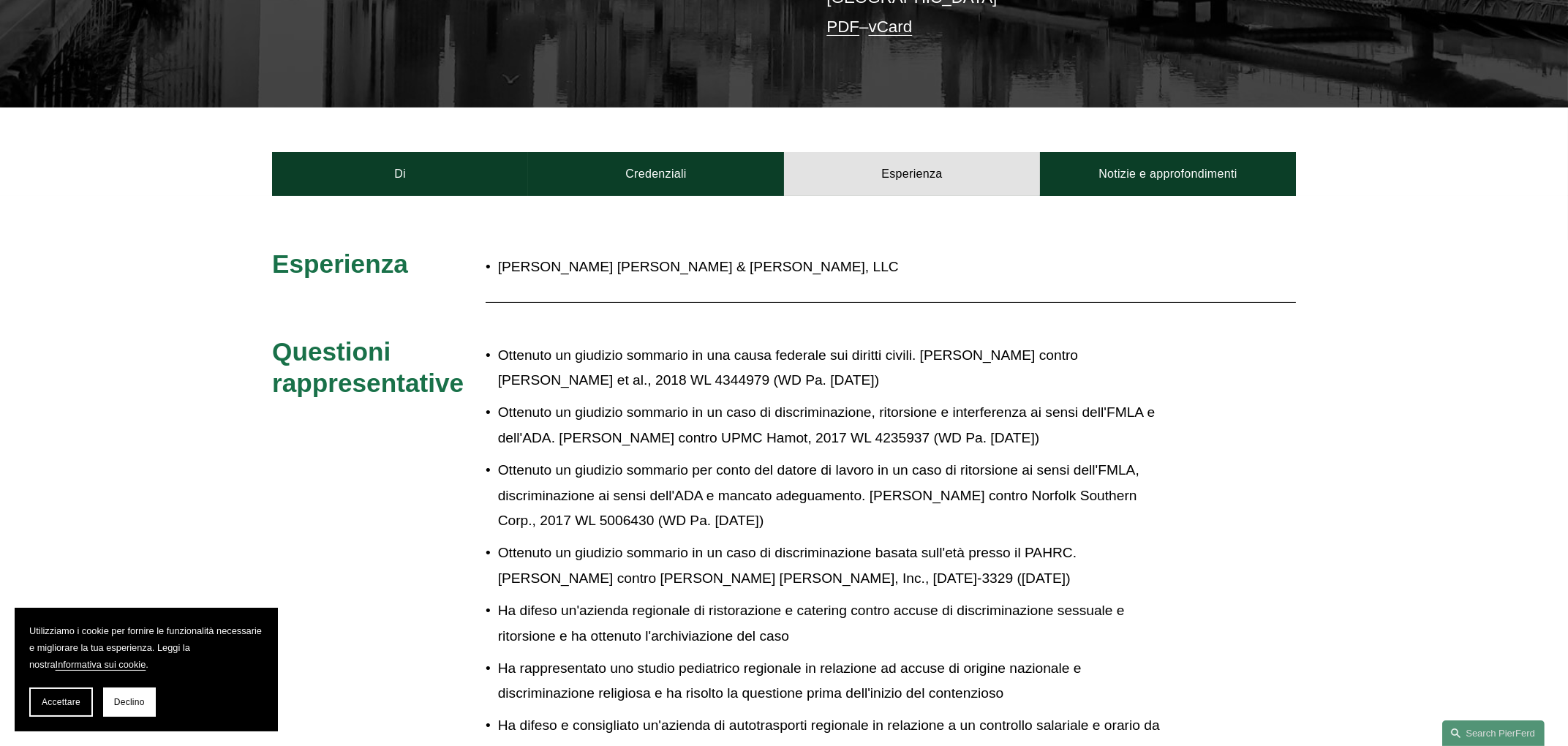
scroll to position [212, 0]
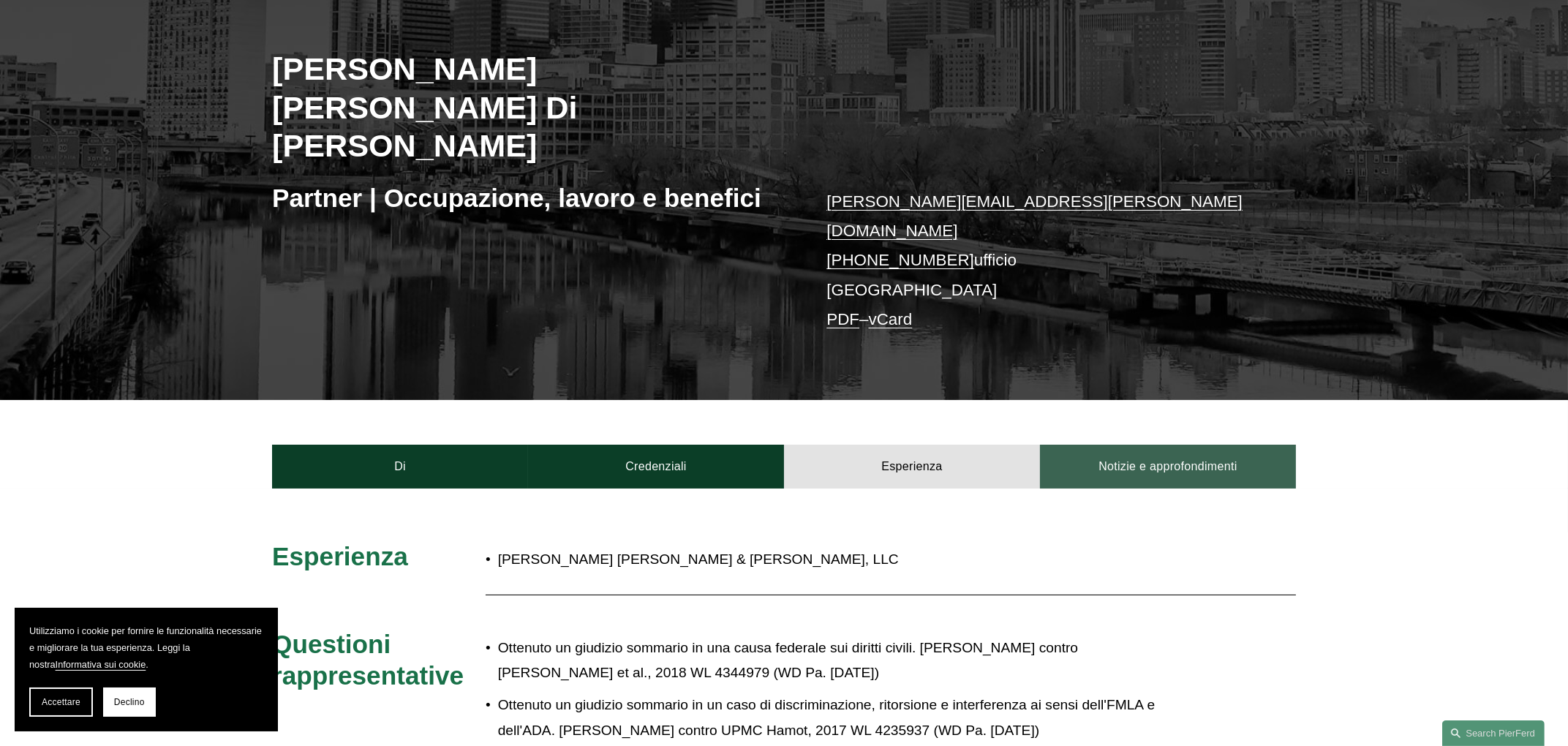
click at [1232, 445] on link "Notizie e approfondimenti" at bounding box center [1167, 467] width 256 height 44
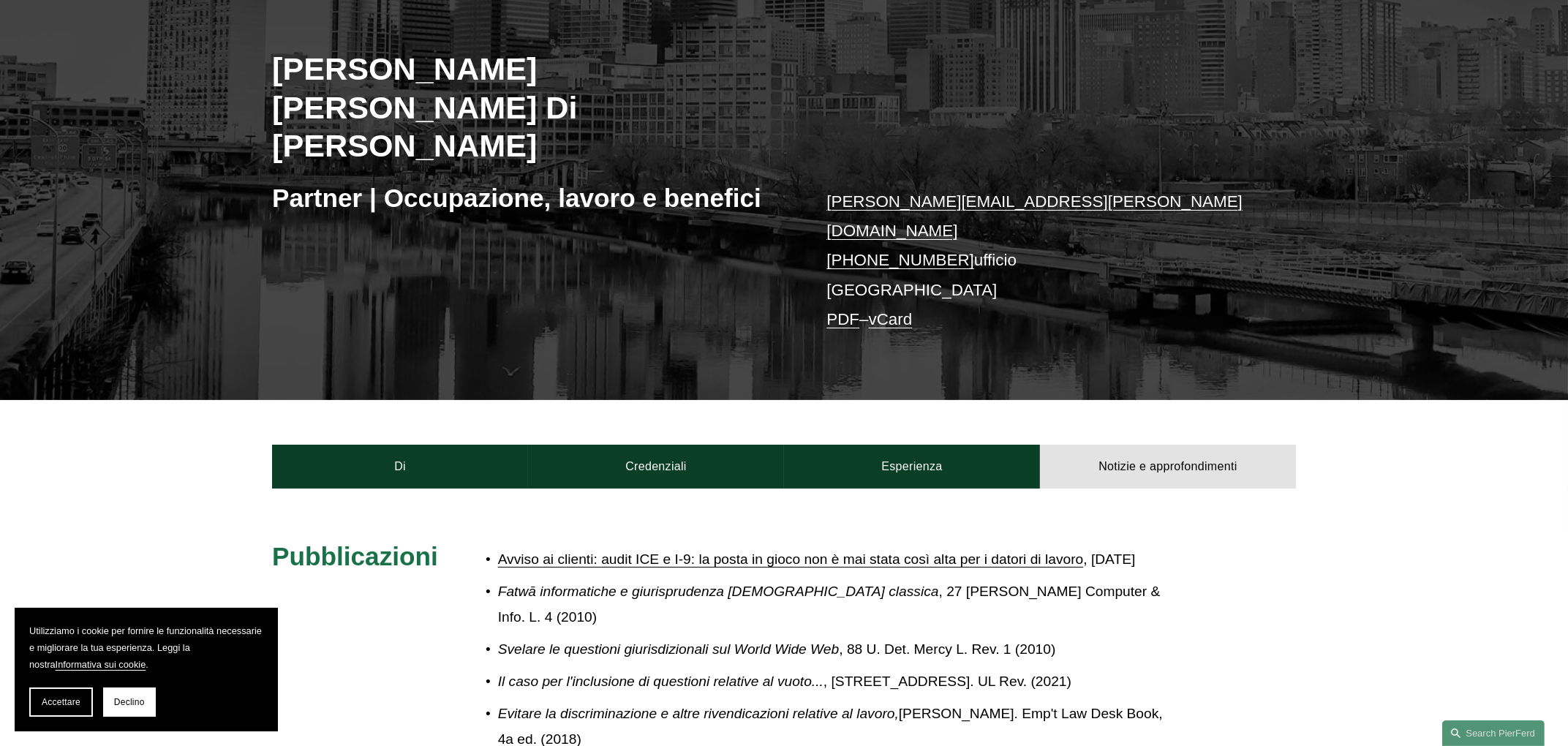
click at [823, 216] on div "[PERSON_NAME] [PERSON_NAME] Di [PERSON_NAME] Partner | Occupazione, lavoro e be…" at bounding box center [784, 181] width 1568 height 438
click at [839, 310] on font "PDF" at bounding box center [842, 319] width 33 height 18
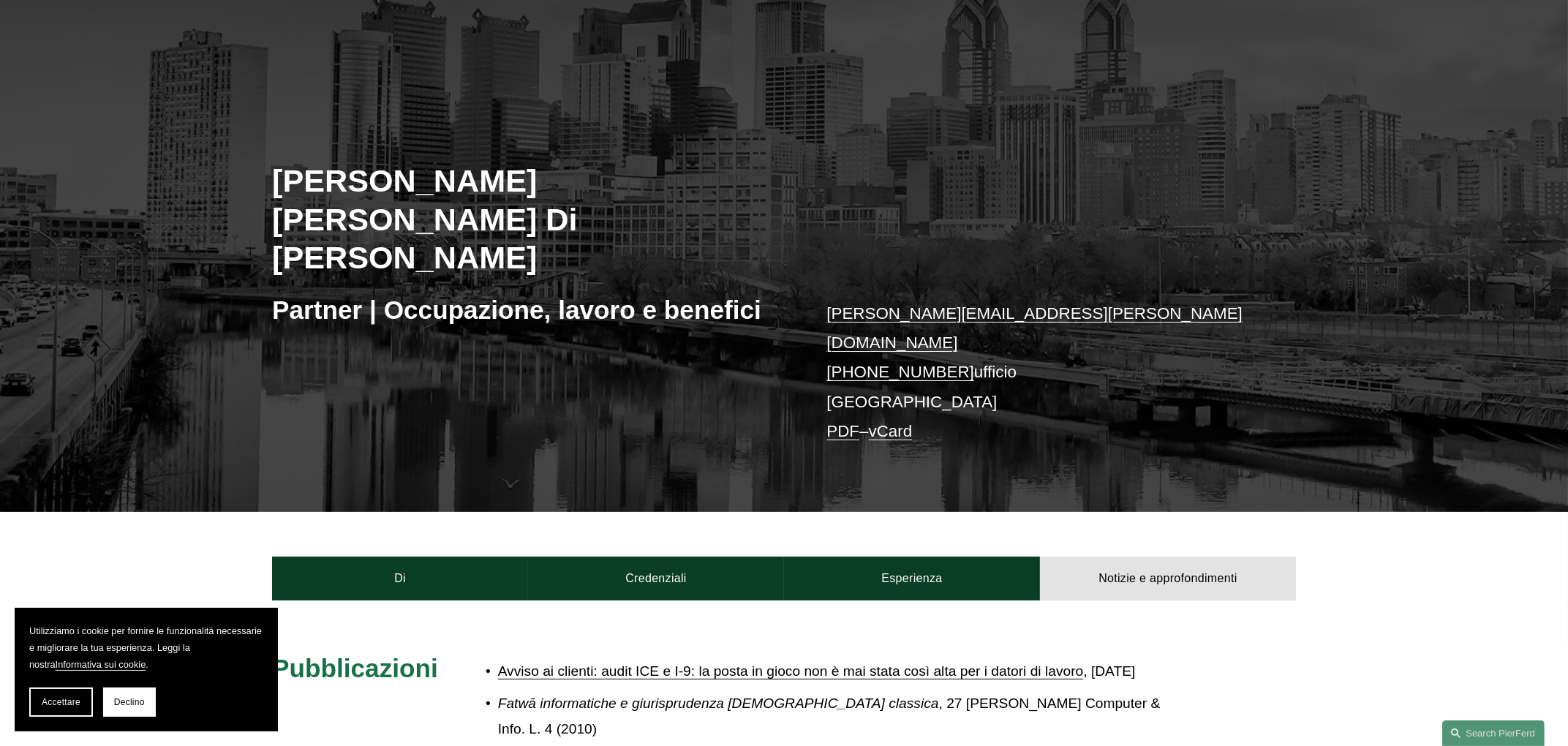
scroll to position [0, 0]
